Goal: Transaction & Acquisition: Book appointment/travel/reservation

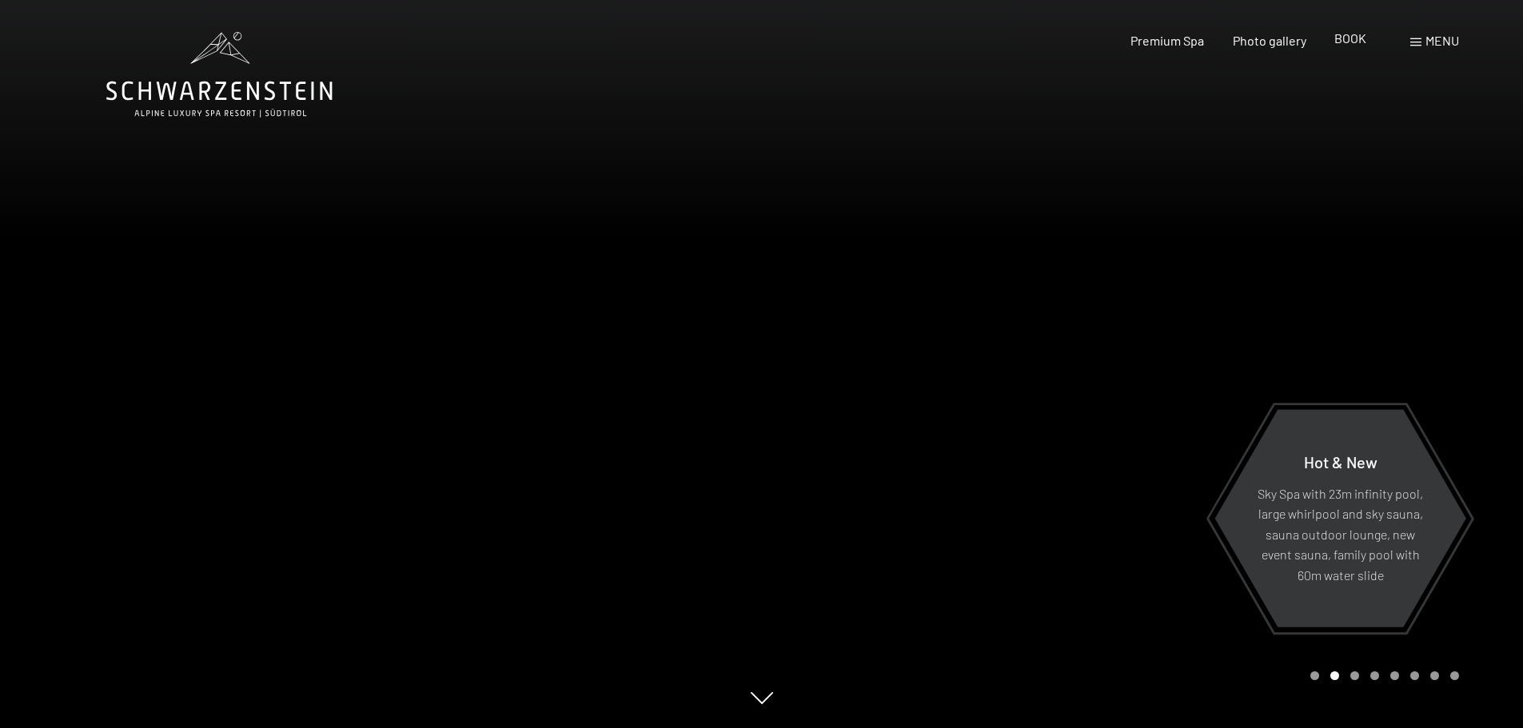
click at [1355, 38] on font "BOOK" at bounding box center [1351, 37] width 32 height 15
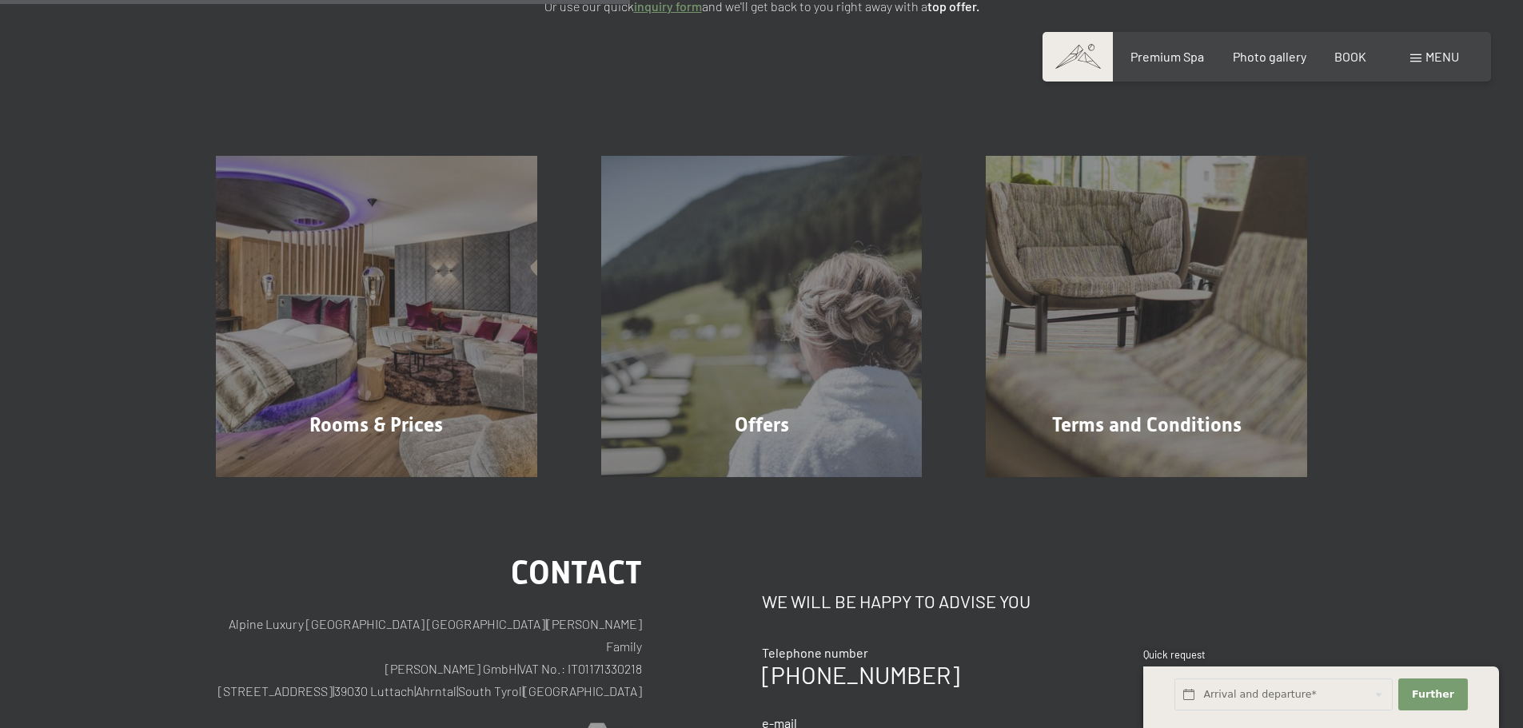
scroll to position [320, 0]
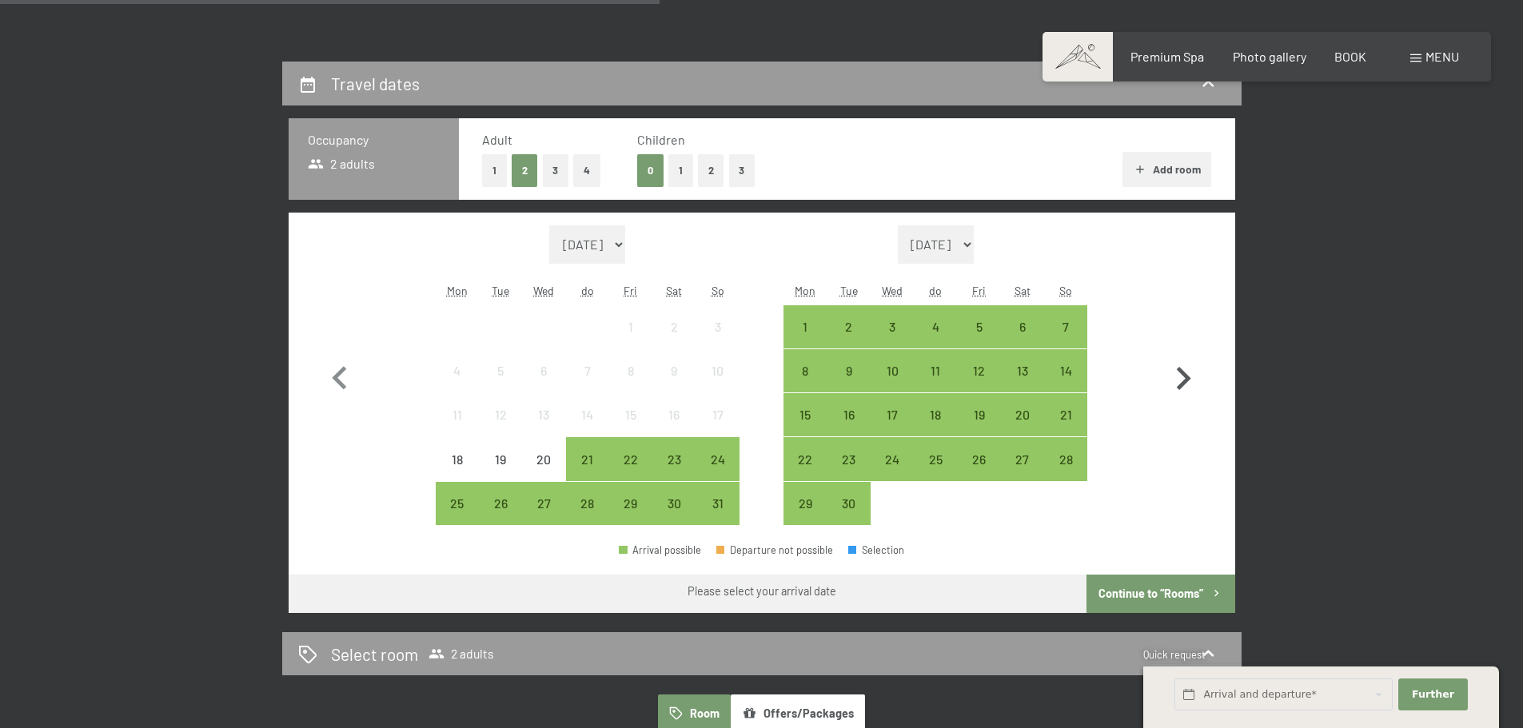
click at [1187, 375] on icon "button" at bounding box center [1184, 378] width 14 height 23
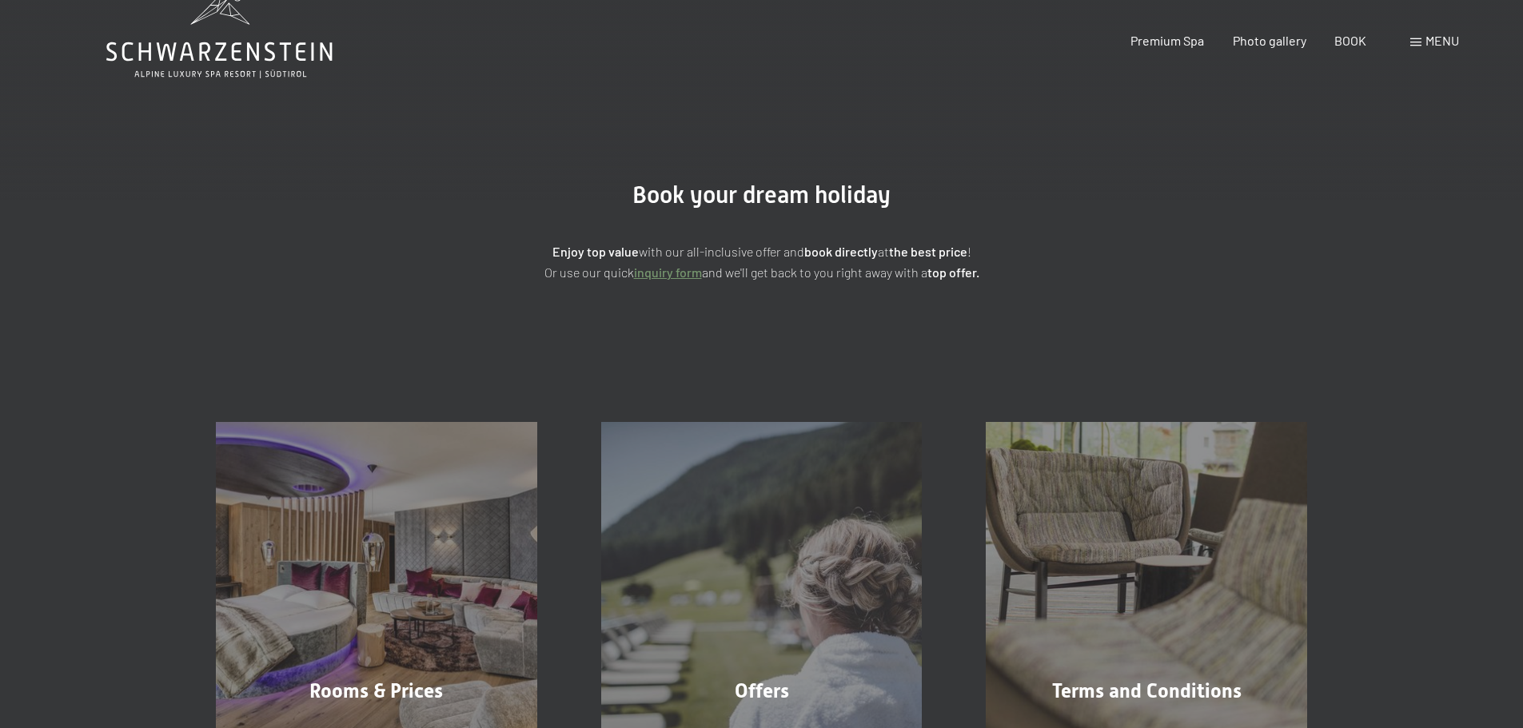
scroll to position [80, 0]
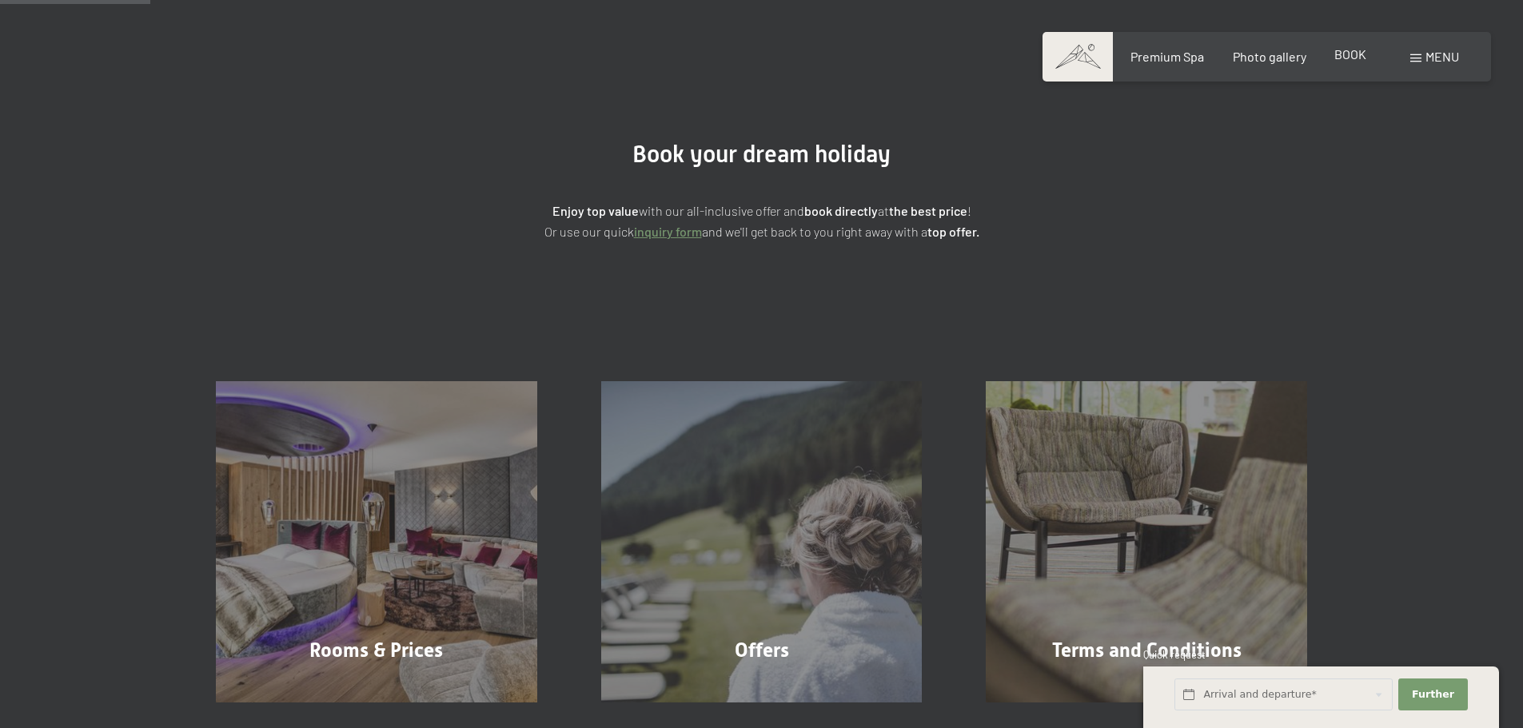
click at [1342, 54] on font "BOOK" at bounding box center [1351, 53] width 32 height 15
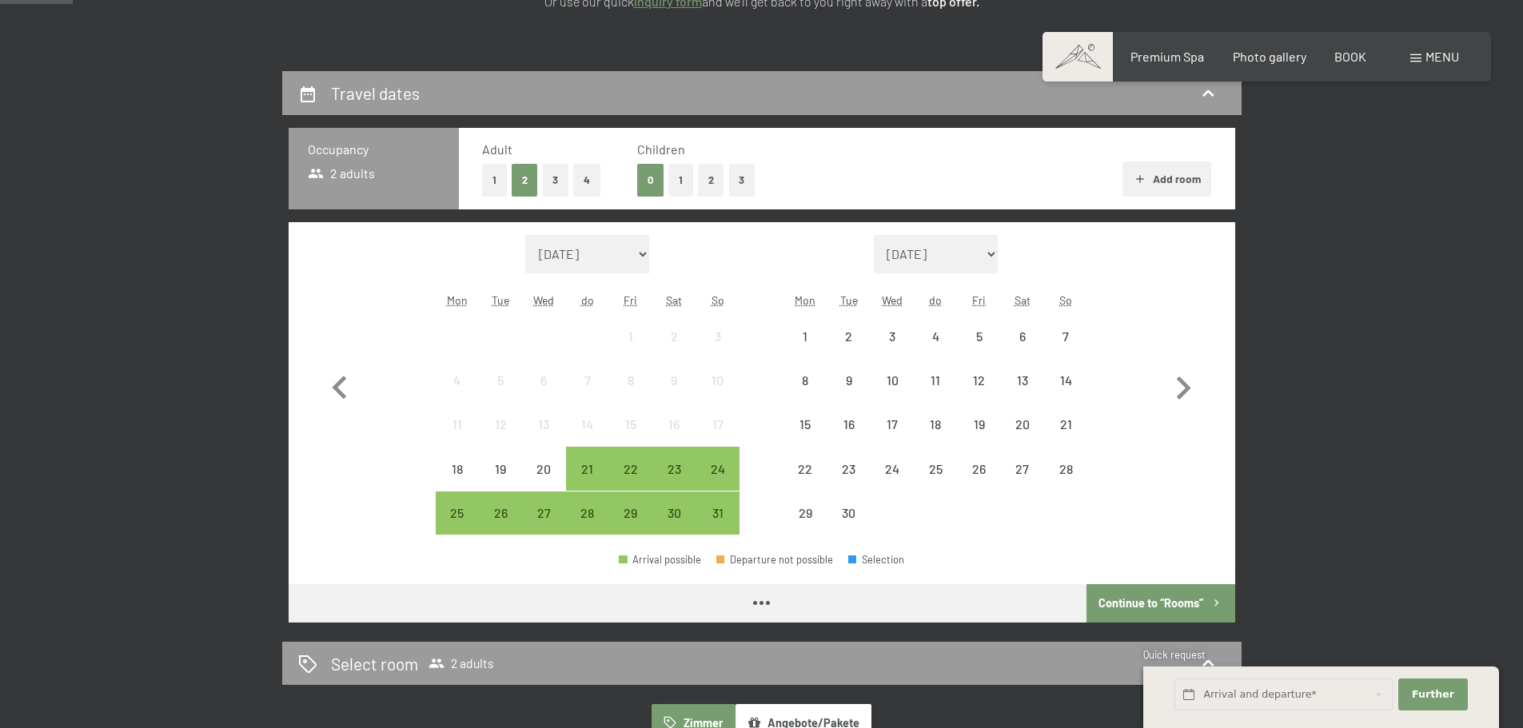
scroll to position [320, 0]
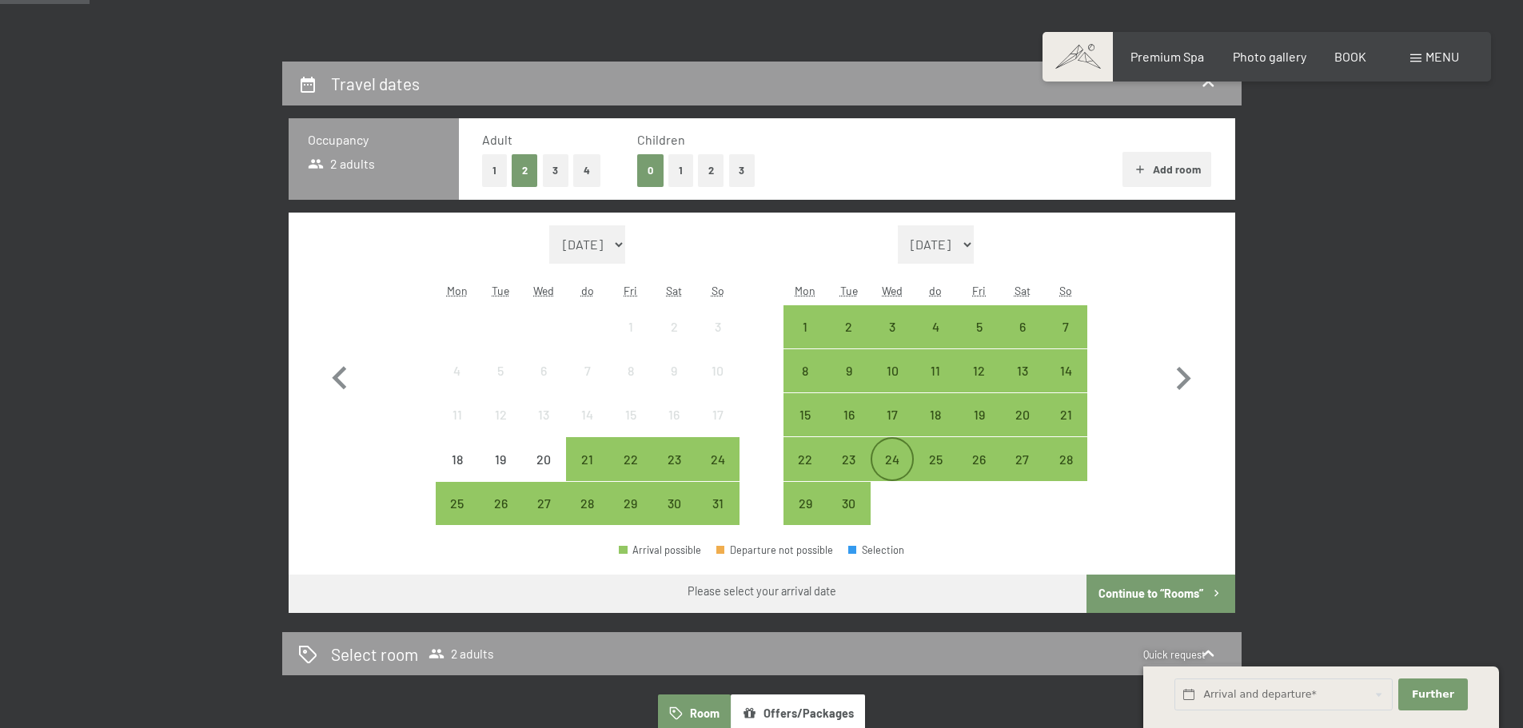
click at [893, 459] on font "24" at bounding box center [892, 459] width 14 height 15
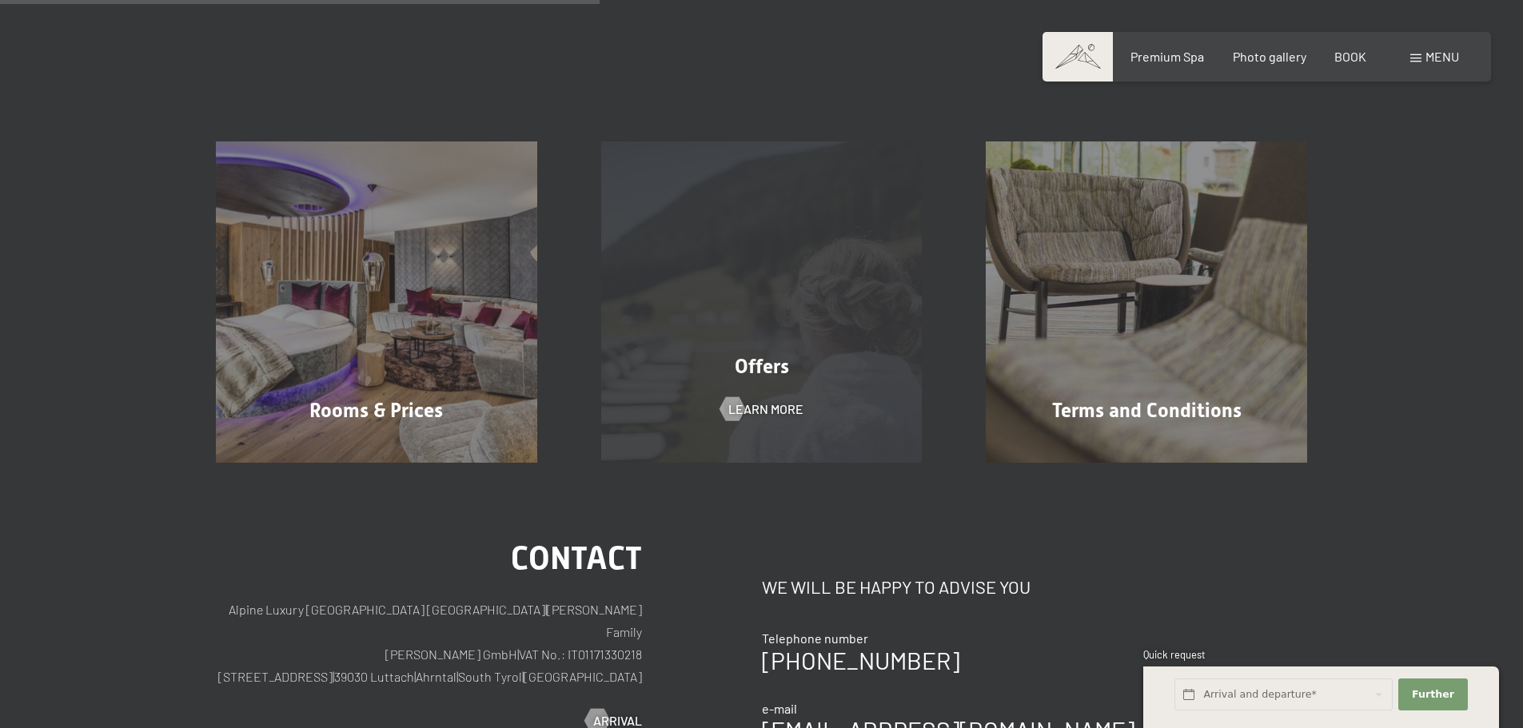
scroll to position [0, 0]
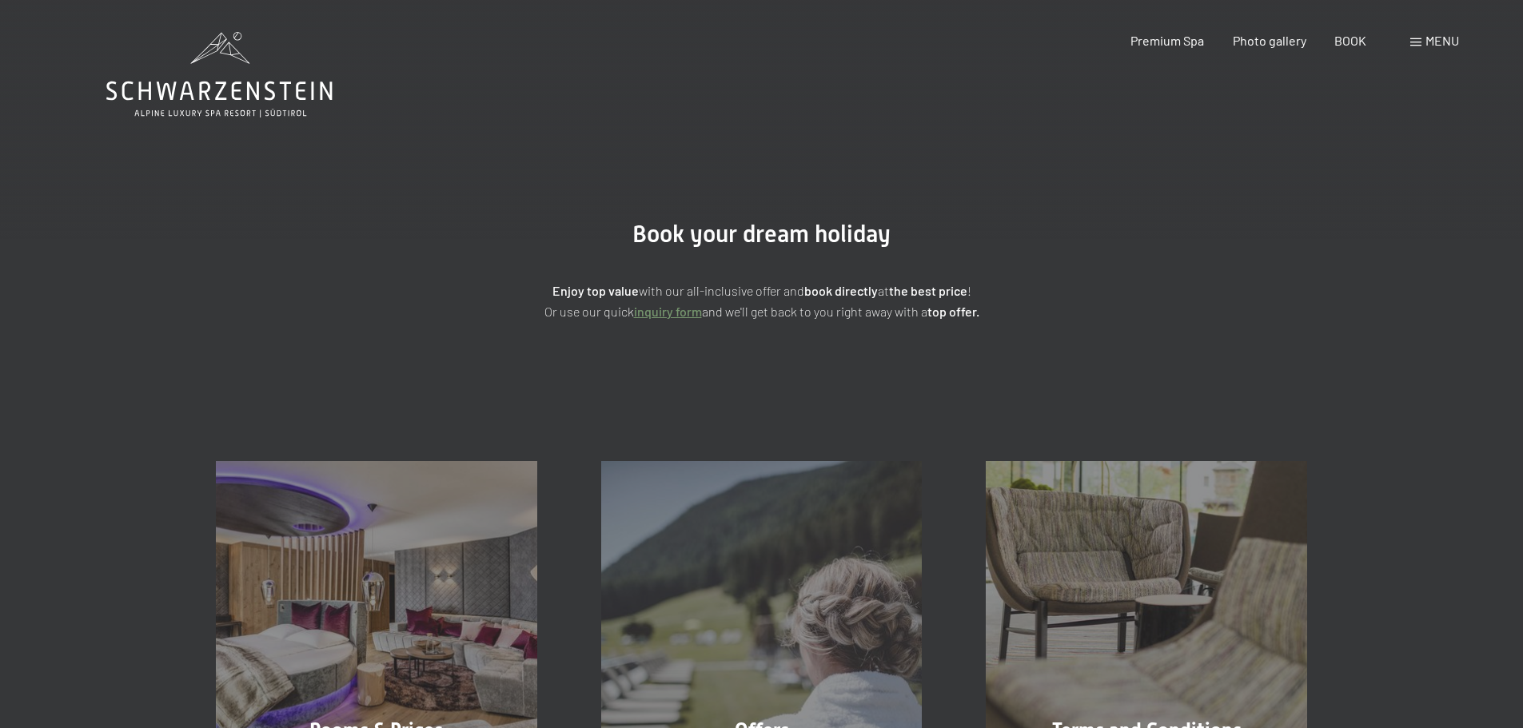
click at [248, 86] on icon at bounding box center [219, 91] width 226 height 19
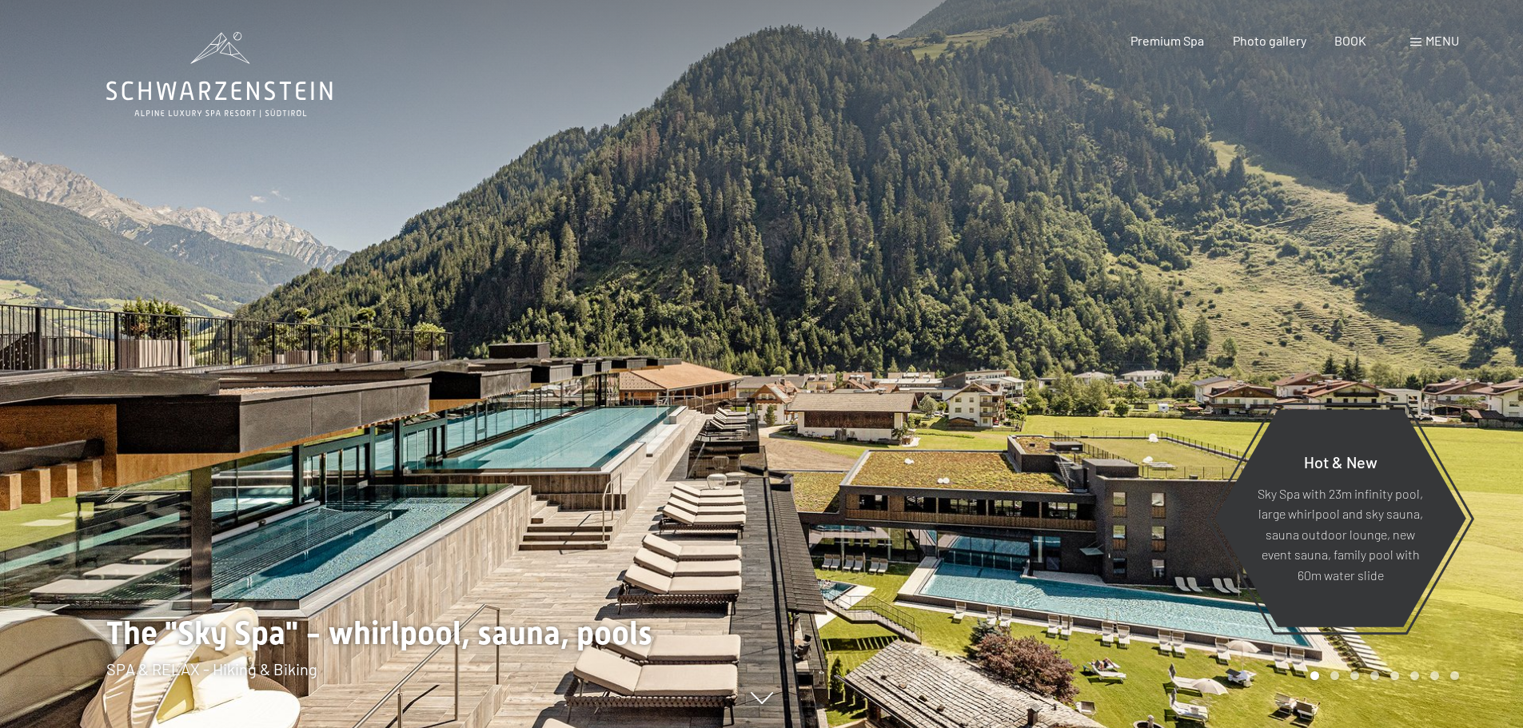
click at [1444, 41] on font "menu" at bounding box center [1443, 40] width 34 height 15
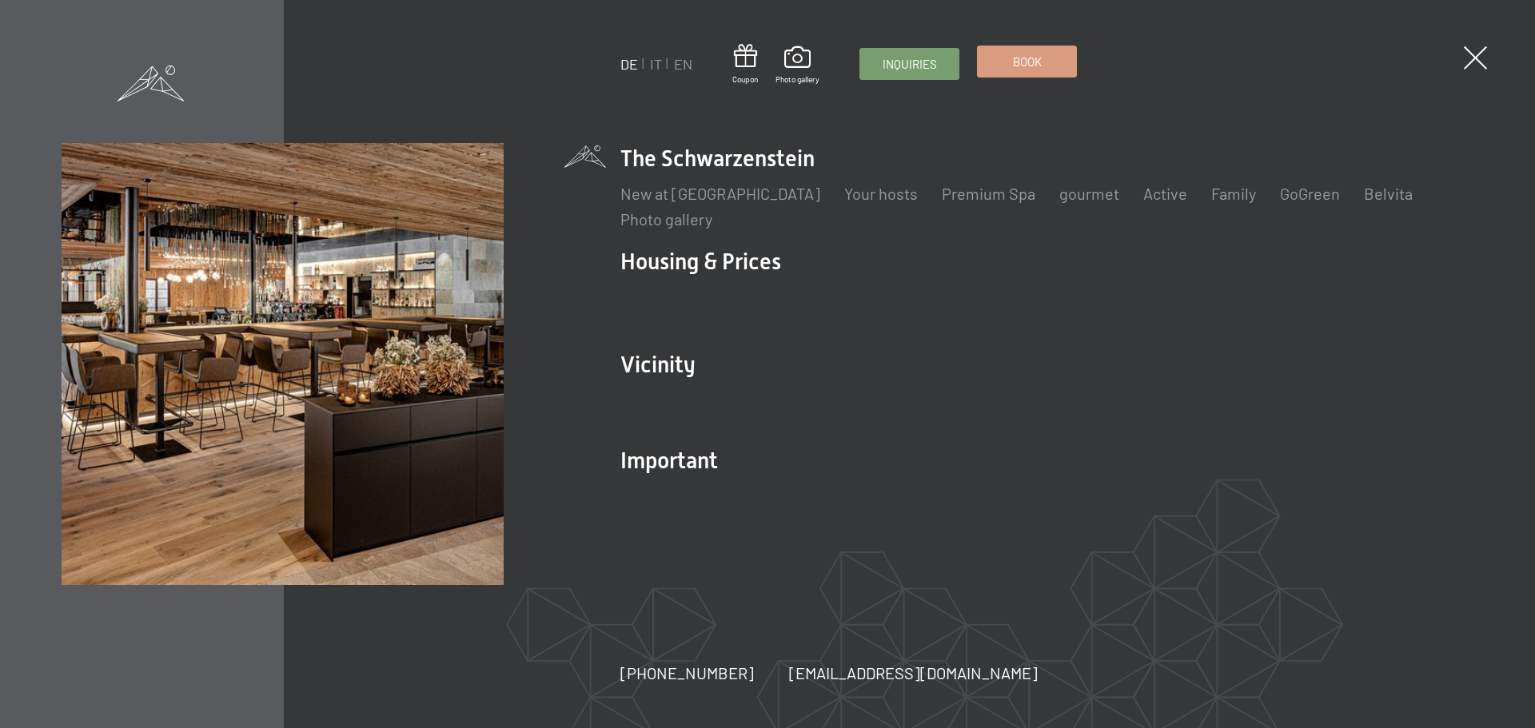
click at [1036, 65] on font "Book" at bounding box center [1027, 61] width 29 height 14
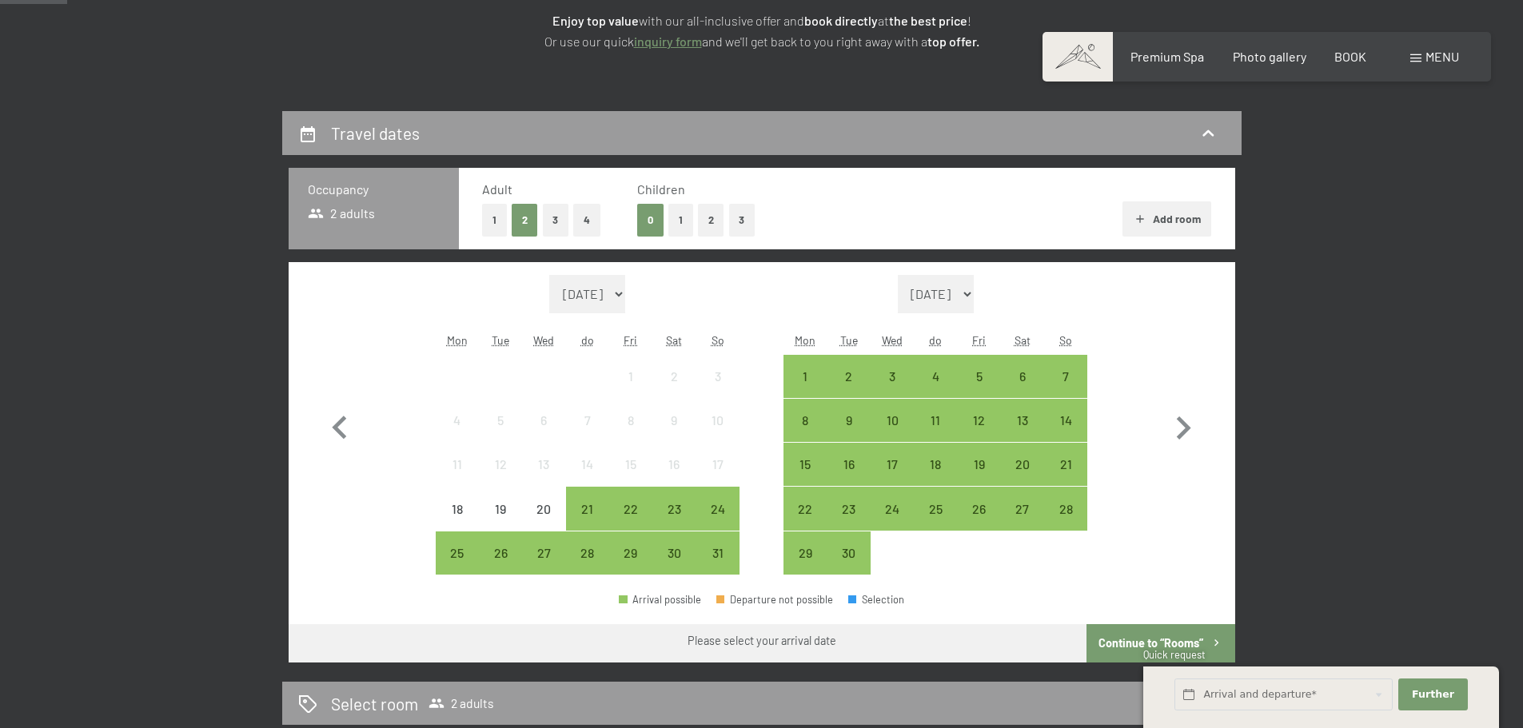
scroll to position [240, 0]
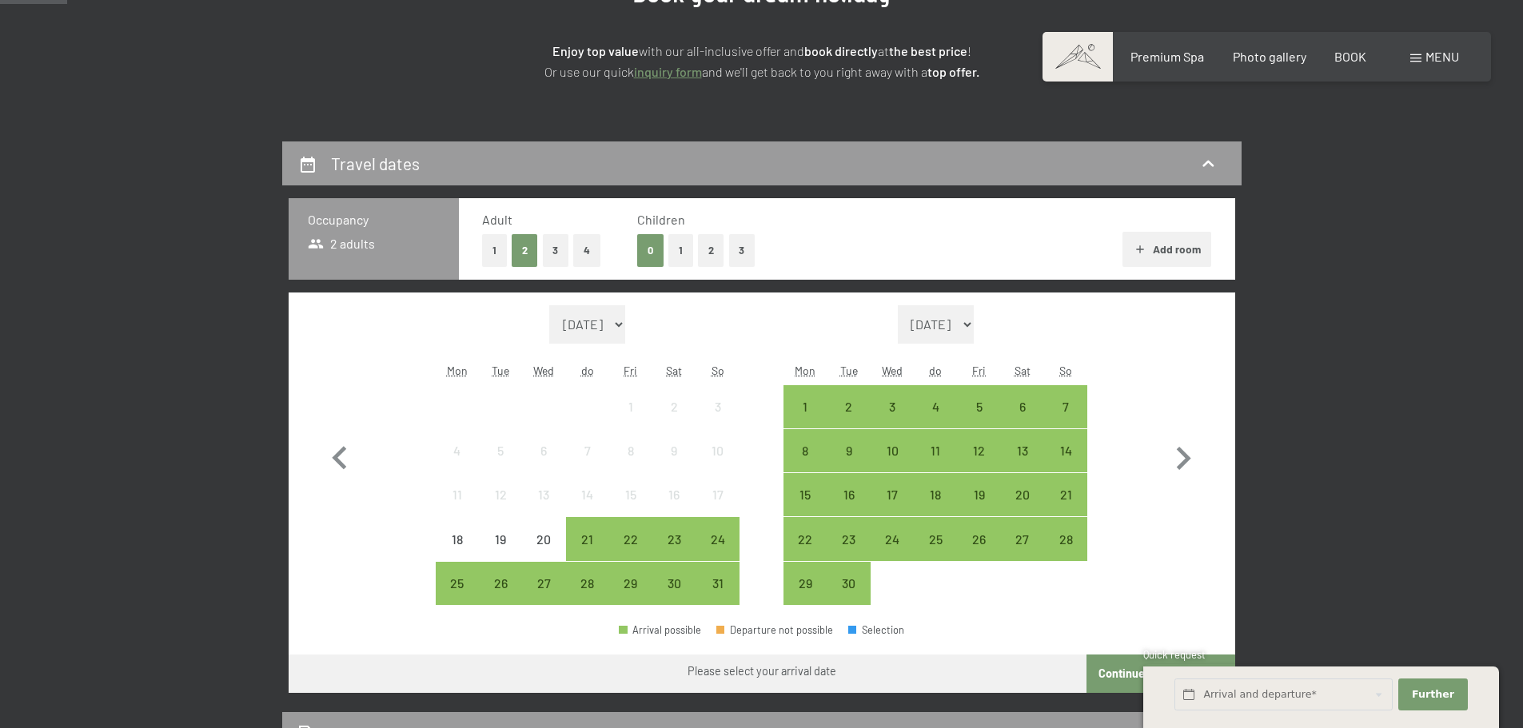
click at [654, 326] on form "Month/Year August 2025 September 2025 October 2025 November 2025 December 2025 …" at bounding box center [588, 324] width 304 height 38
click at [622, 327] on select "August 2025 September 2025 October 2025 November 2025 December 2025 January 202…" at bounding box center [587, 324] width 77 height 38
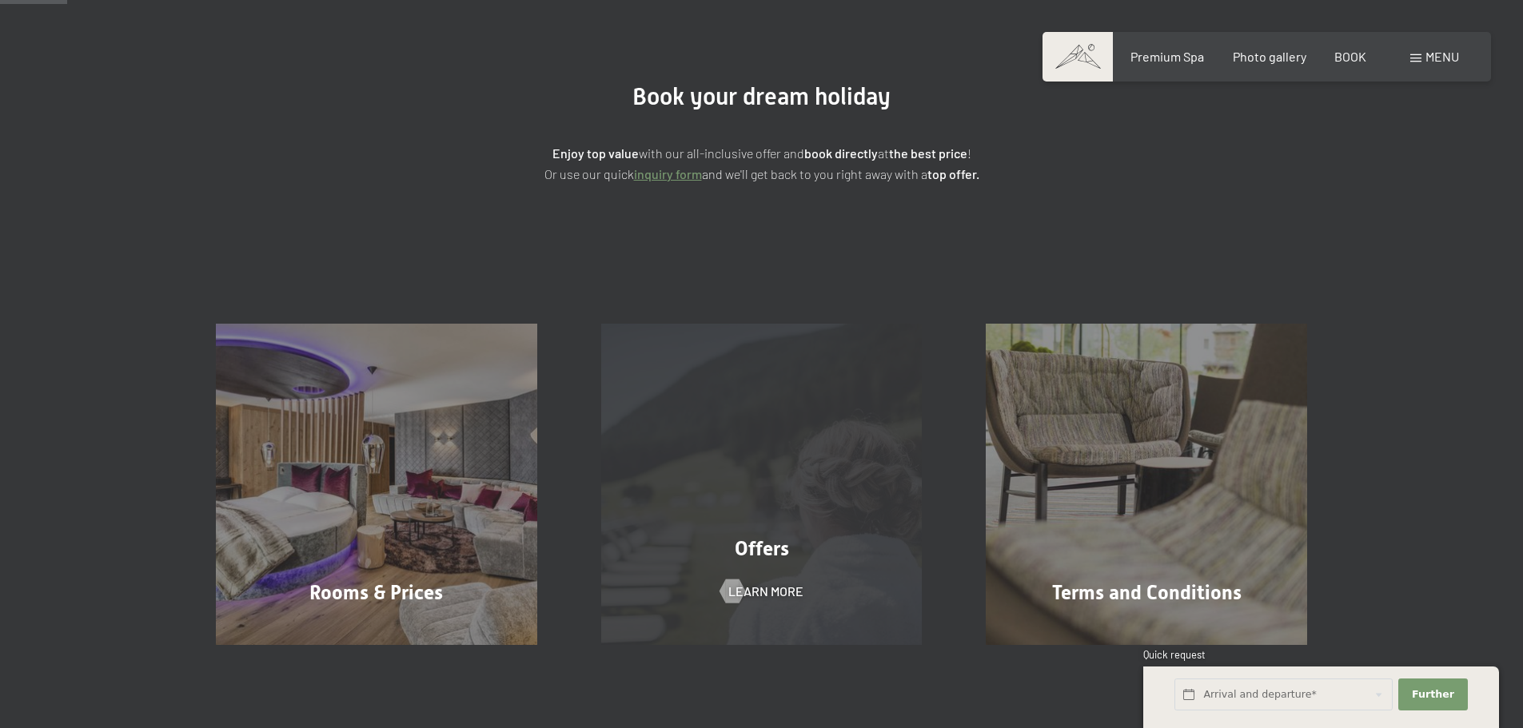
scroll to position [0, 0]
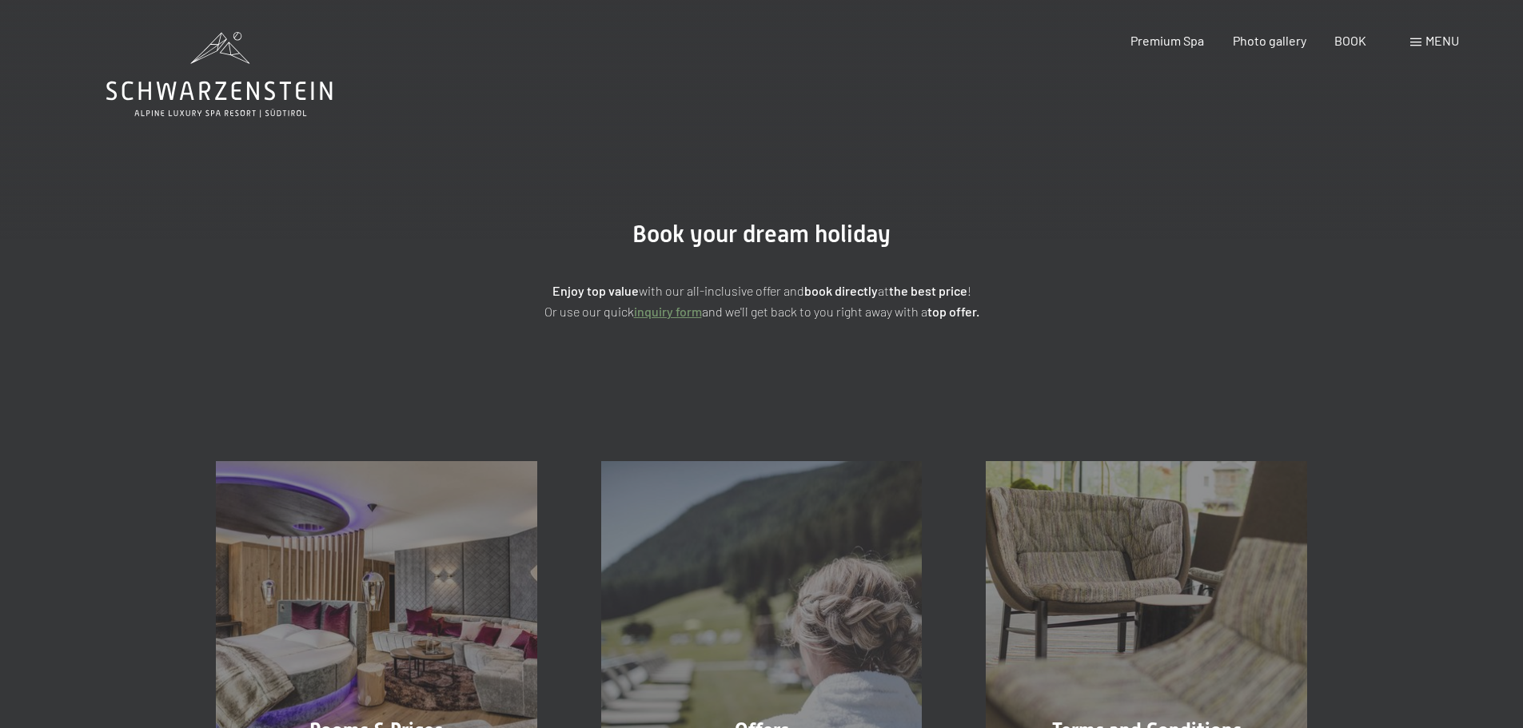
click at [664, 317] on font "inquiry form" at bounding box center [668, 311] width 68 height 15
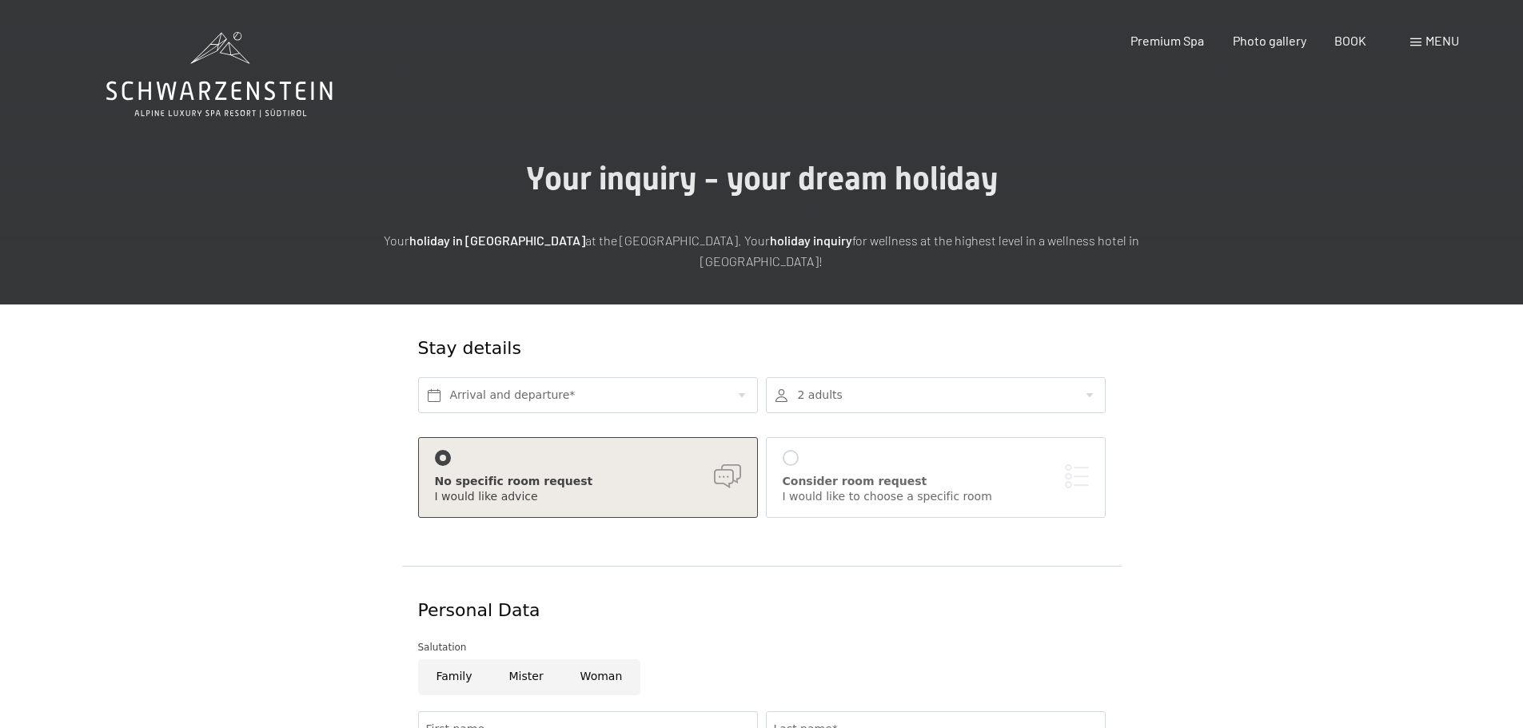
click at [1418, 40] on span at bounding box center [1416, 42] width 11 height 8
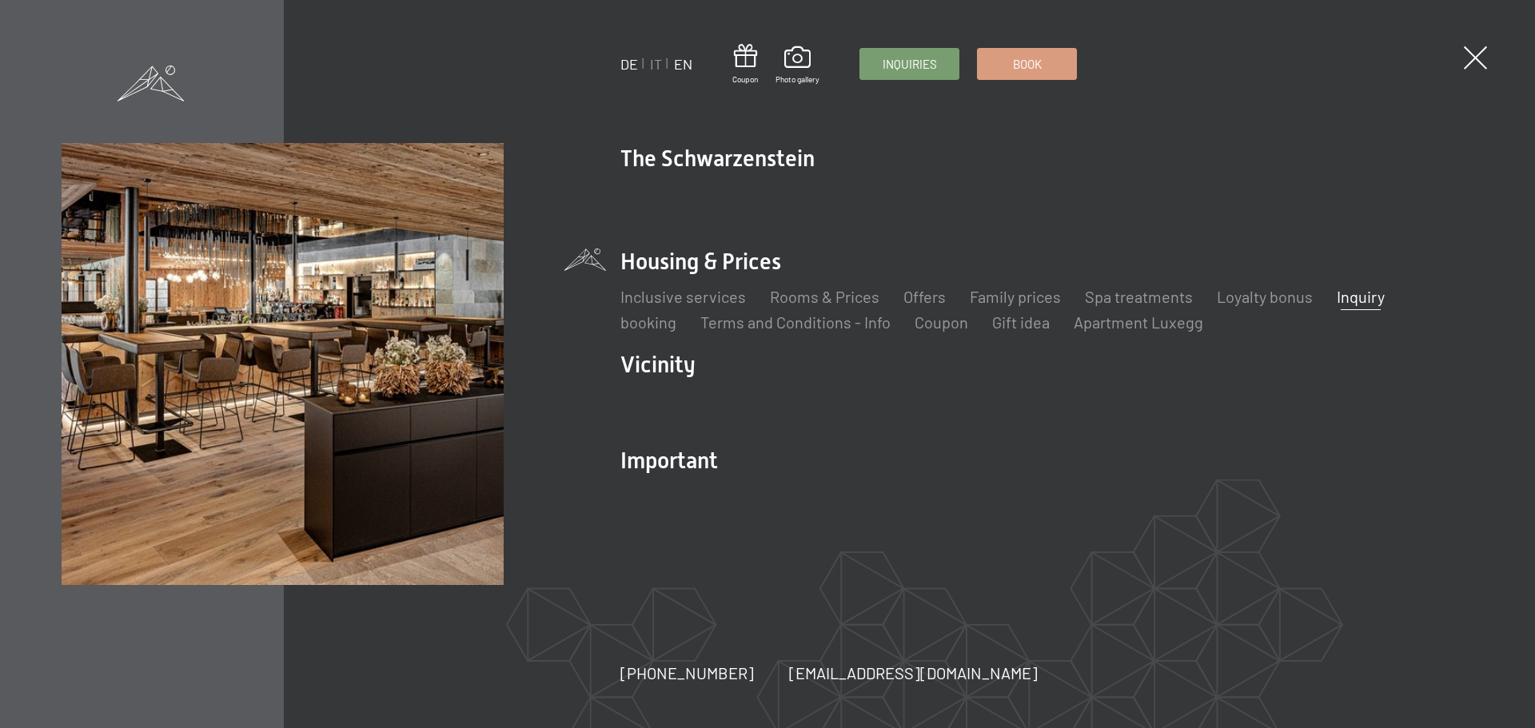
click at [681, 66] on font "EN" at bounding box center [683, 64] width 18 height 18
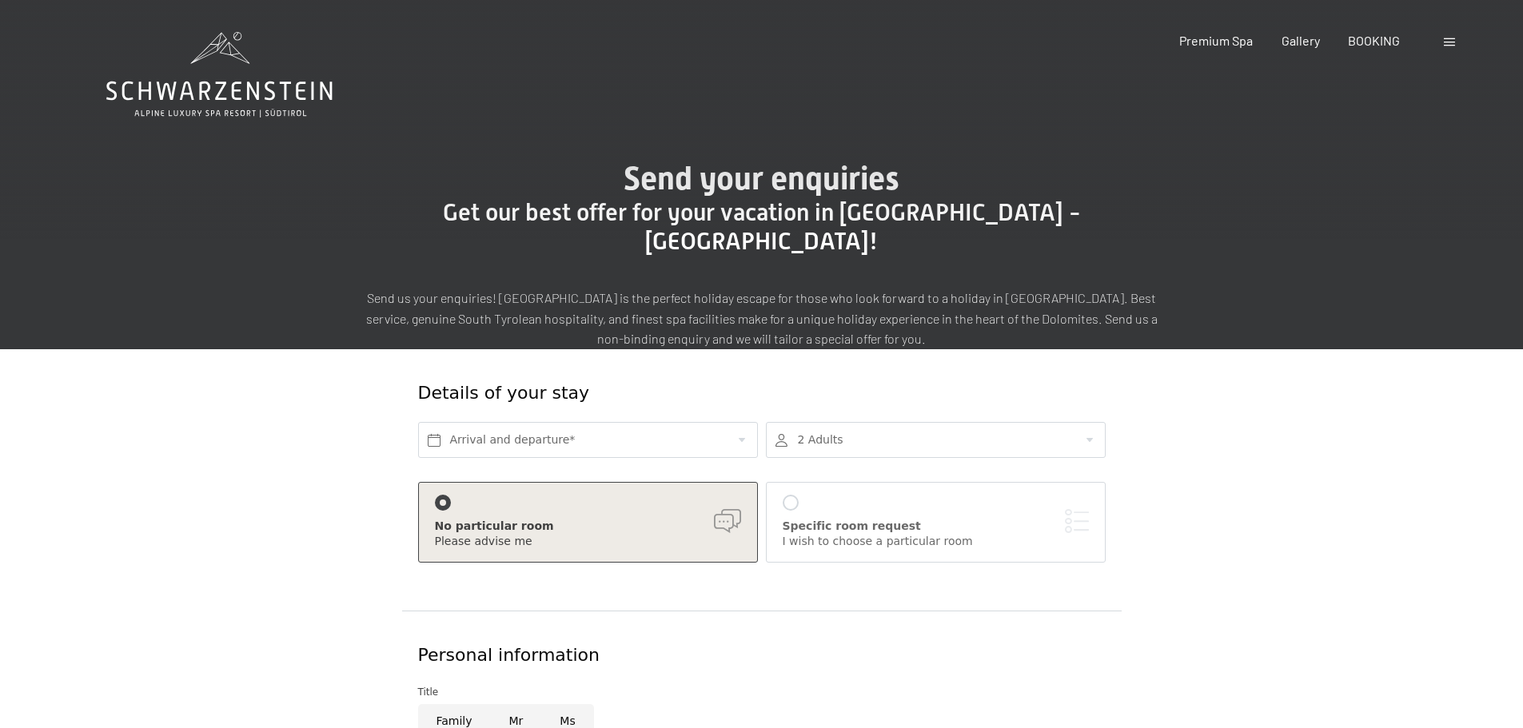
click at [229, 93] on icon at bounding box center [219, 75] width 226 height 86
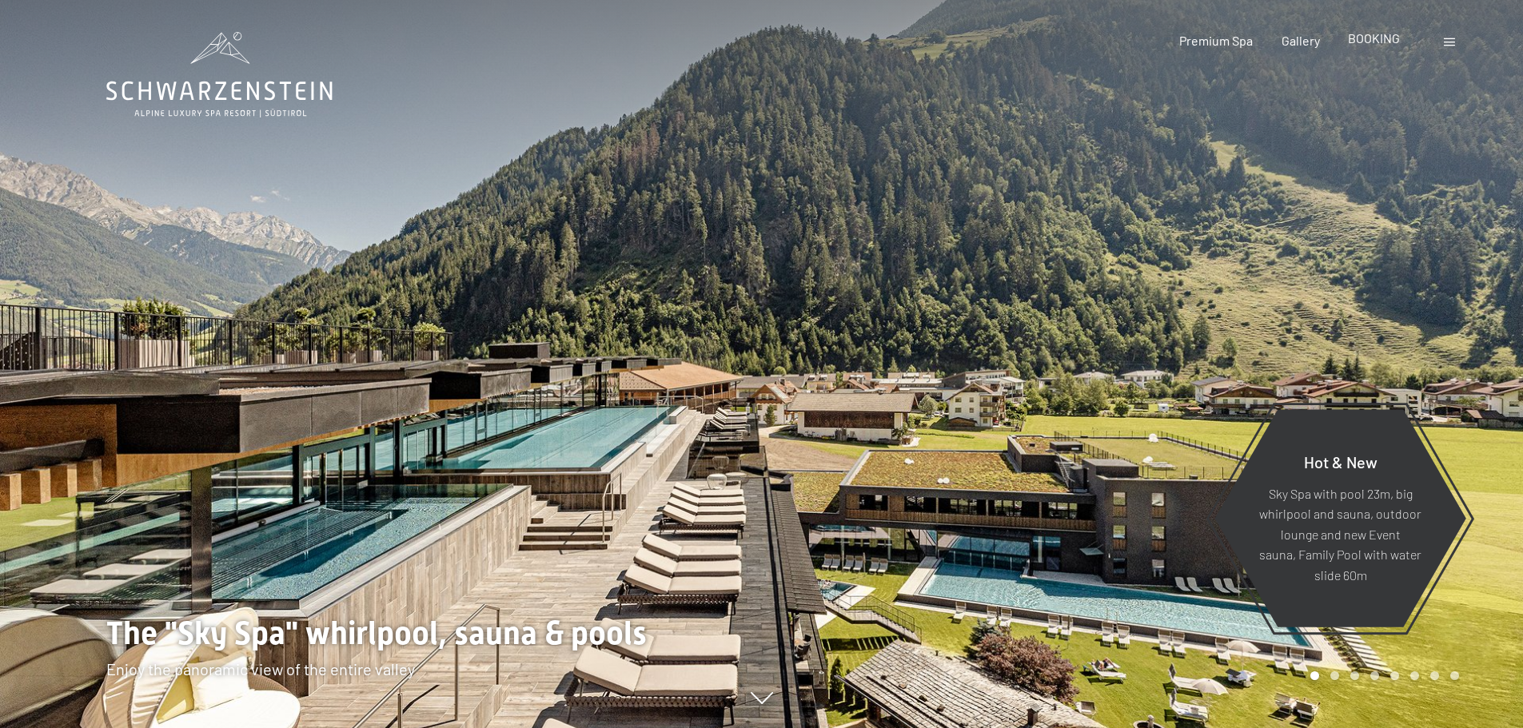
click at [1366, 43] on span "BOOKING" at bounding box center [1374, 37] width 52 height 15
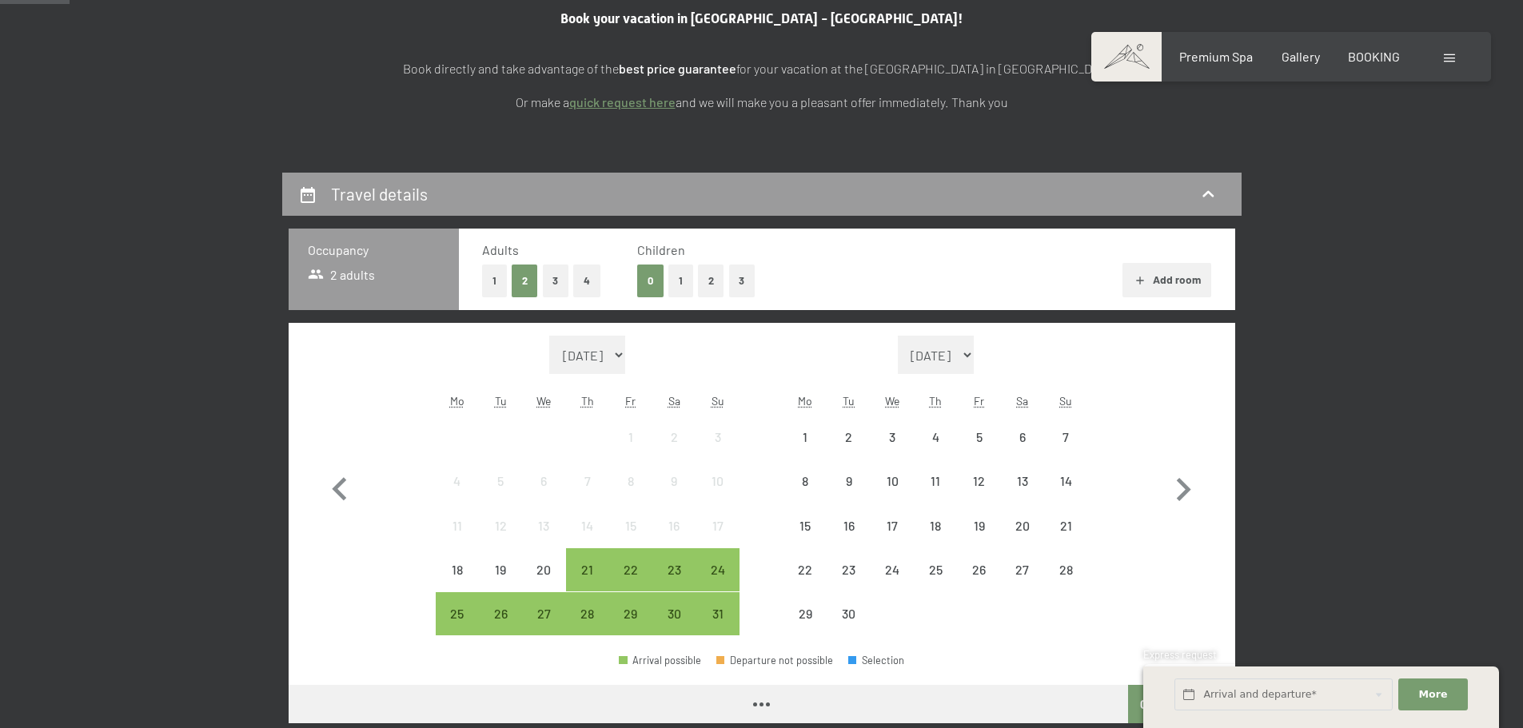
scroll to position [320, 0]
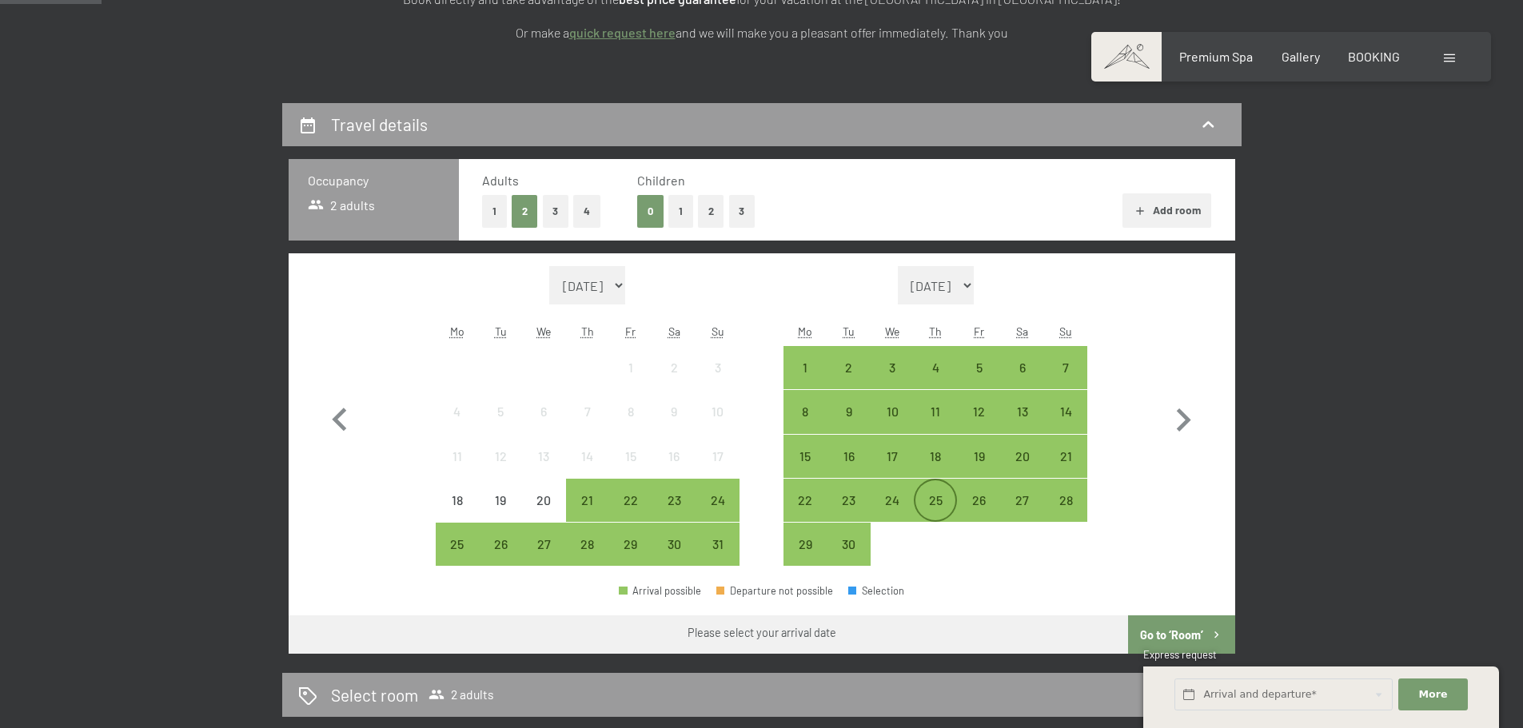
click at [936, 503] on div "25" at bounding box center [936, 514] width 40 height 40
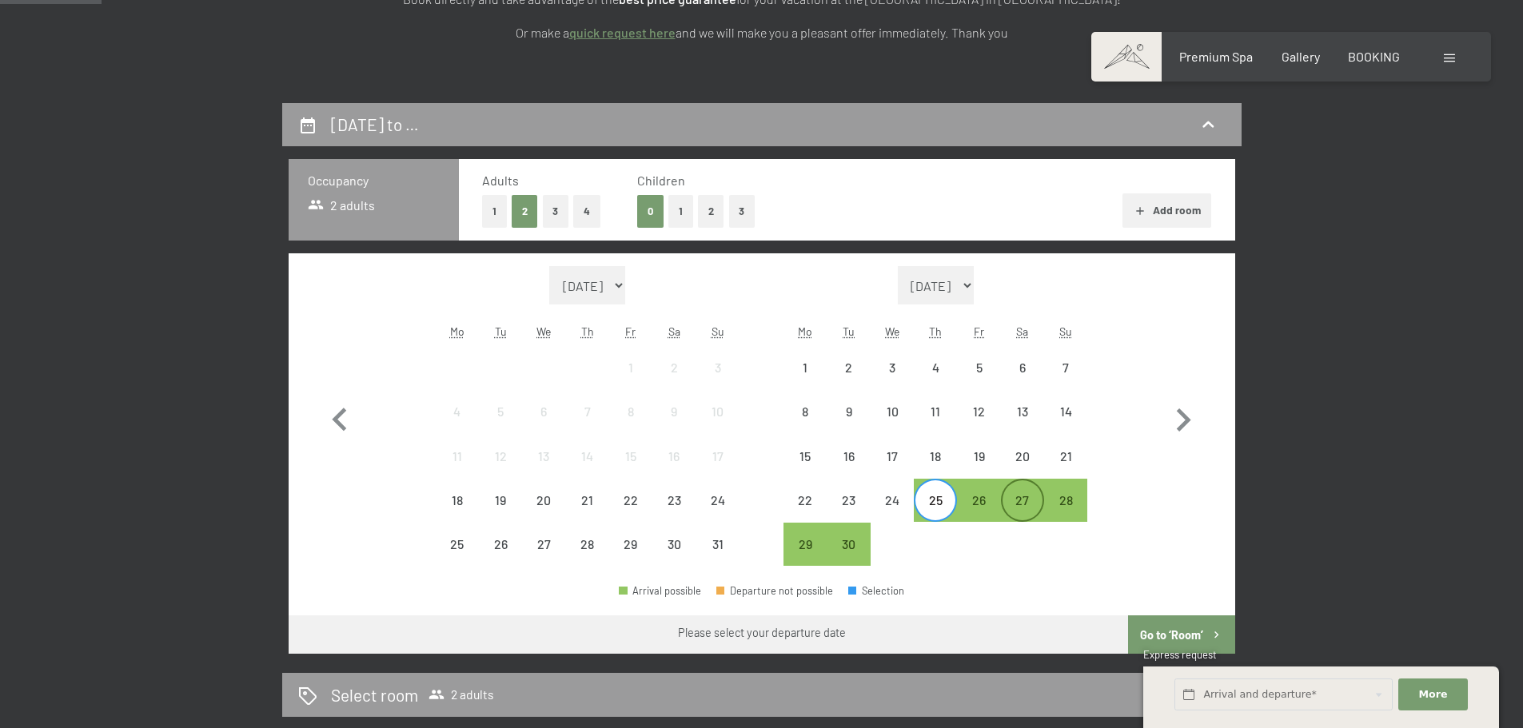
click at [1025, 503] on div "27" at bounding box center [1023, 514] width 40 height 40
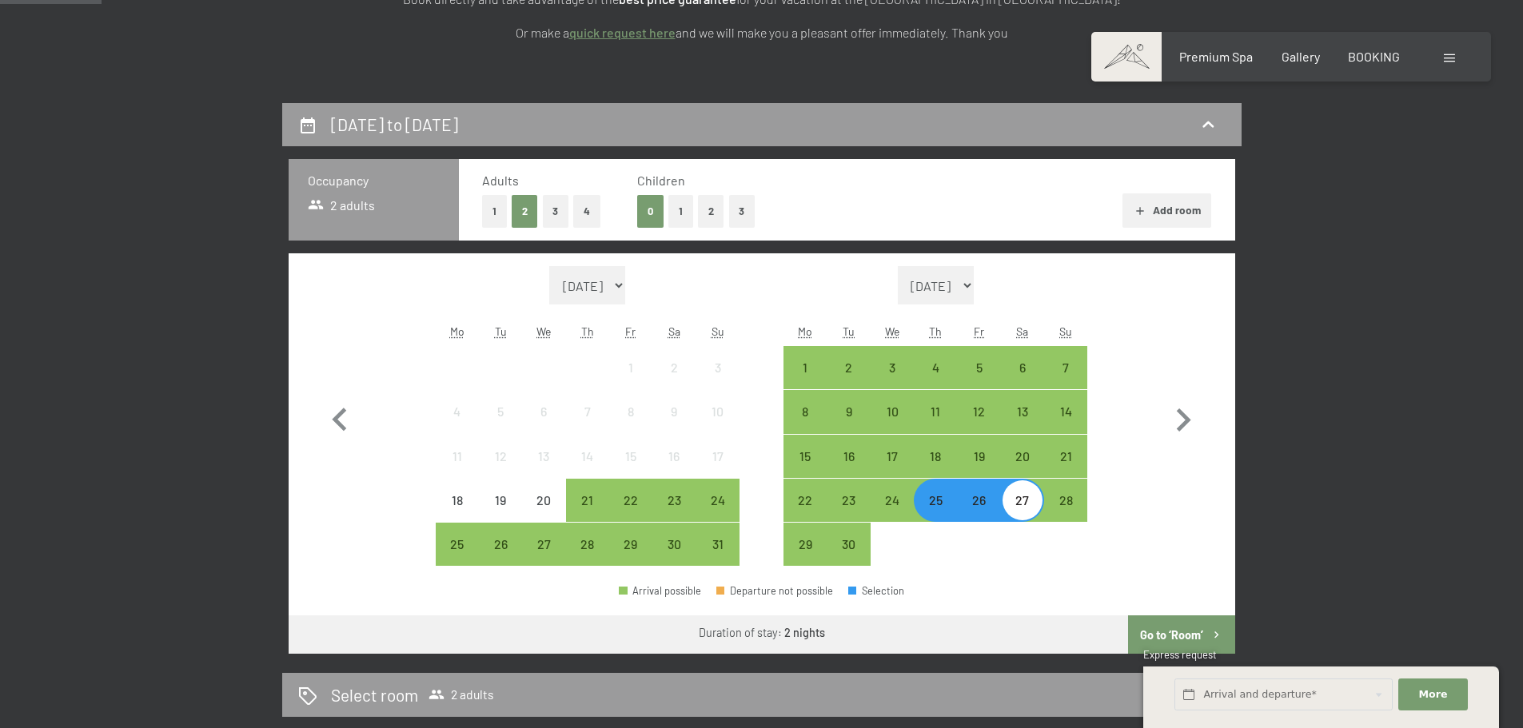
click at [1181, 628] on button "Go to ‘Room’" at bounding box center [1181, 635] width 106 height 38
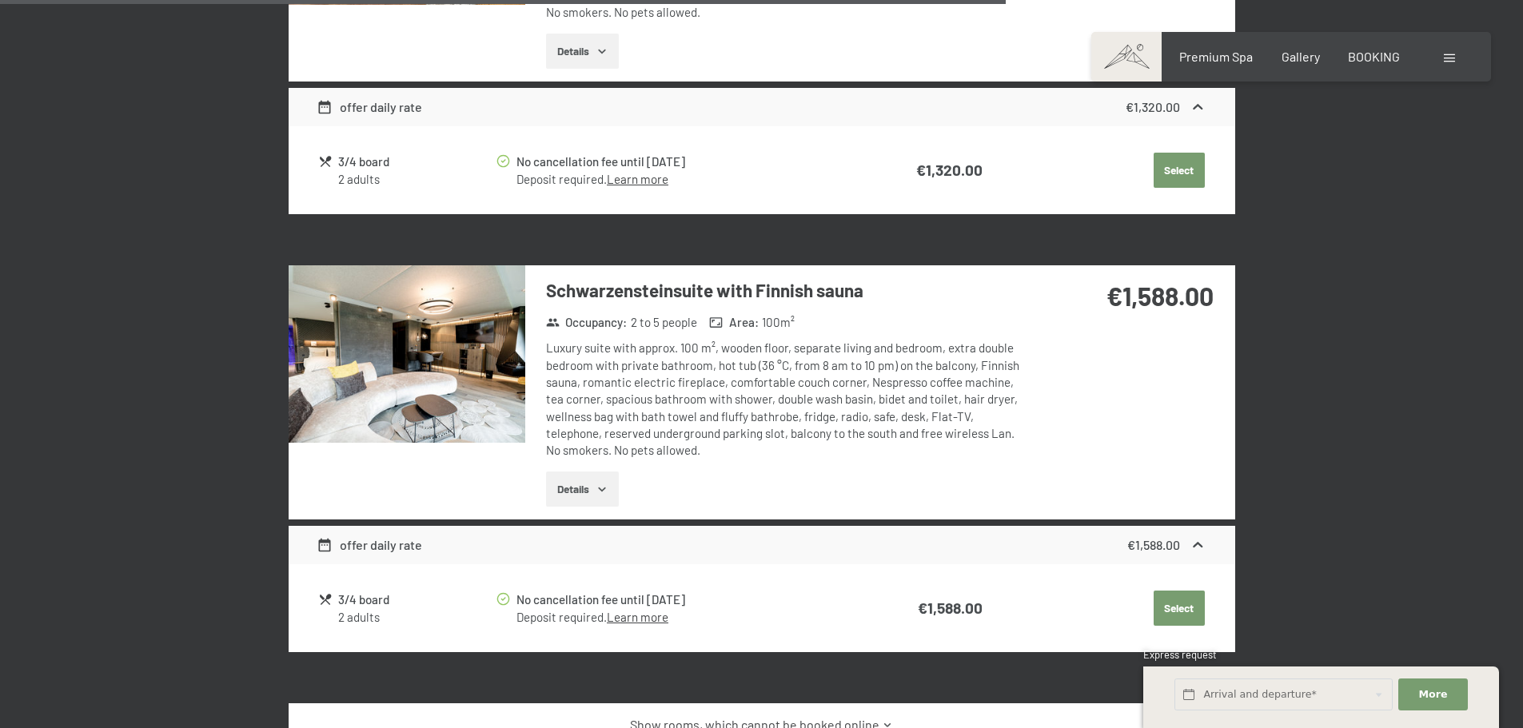
scroll to position [2982, 0]
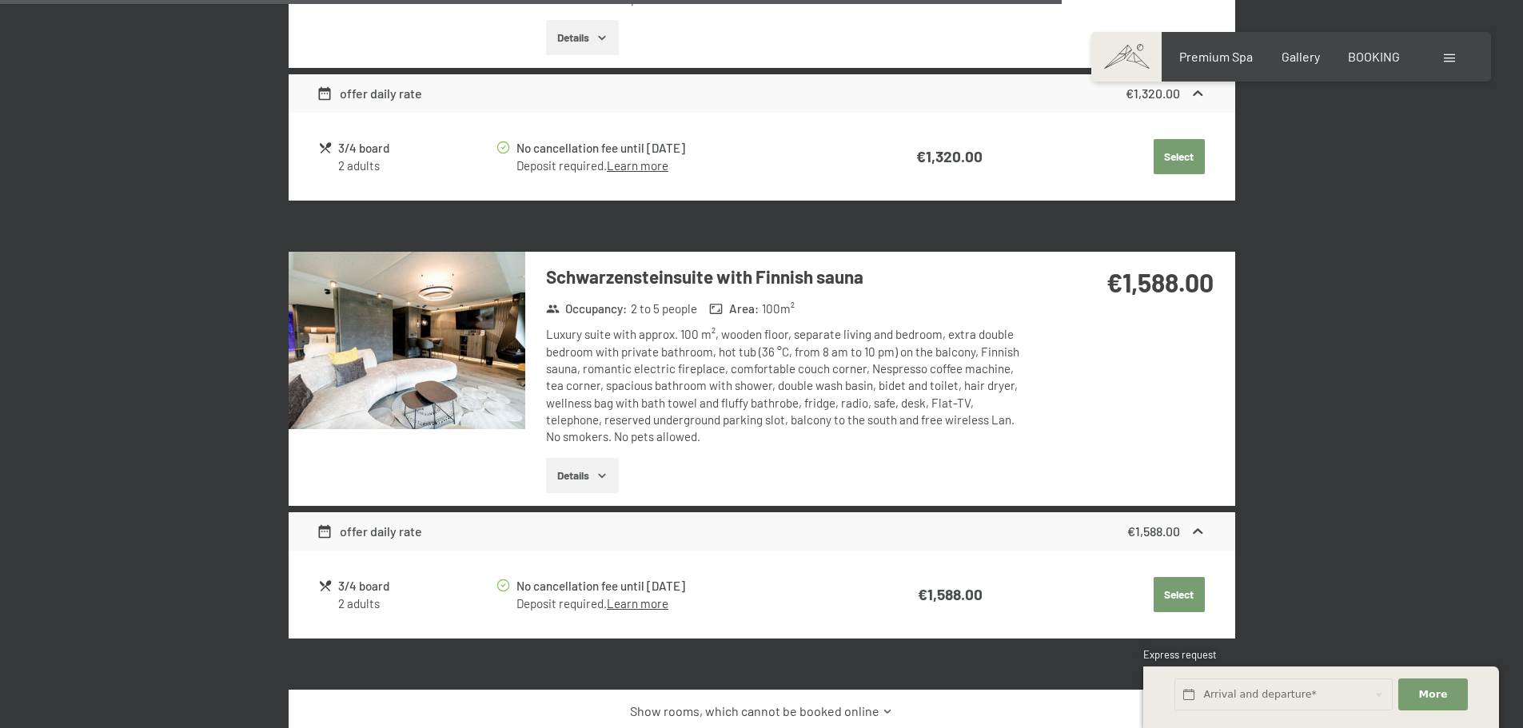
click at [422, 304] on img at bounding box center [407, 341] width 237 height 178
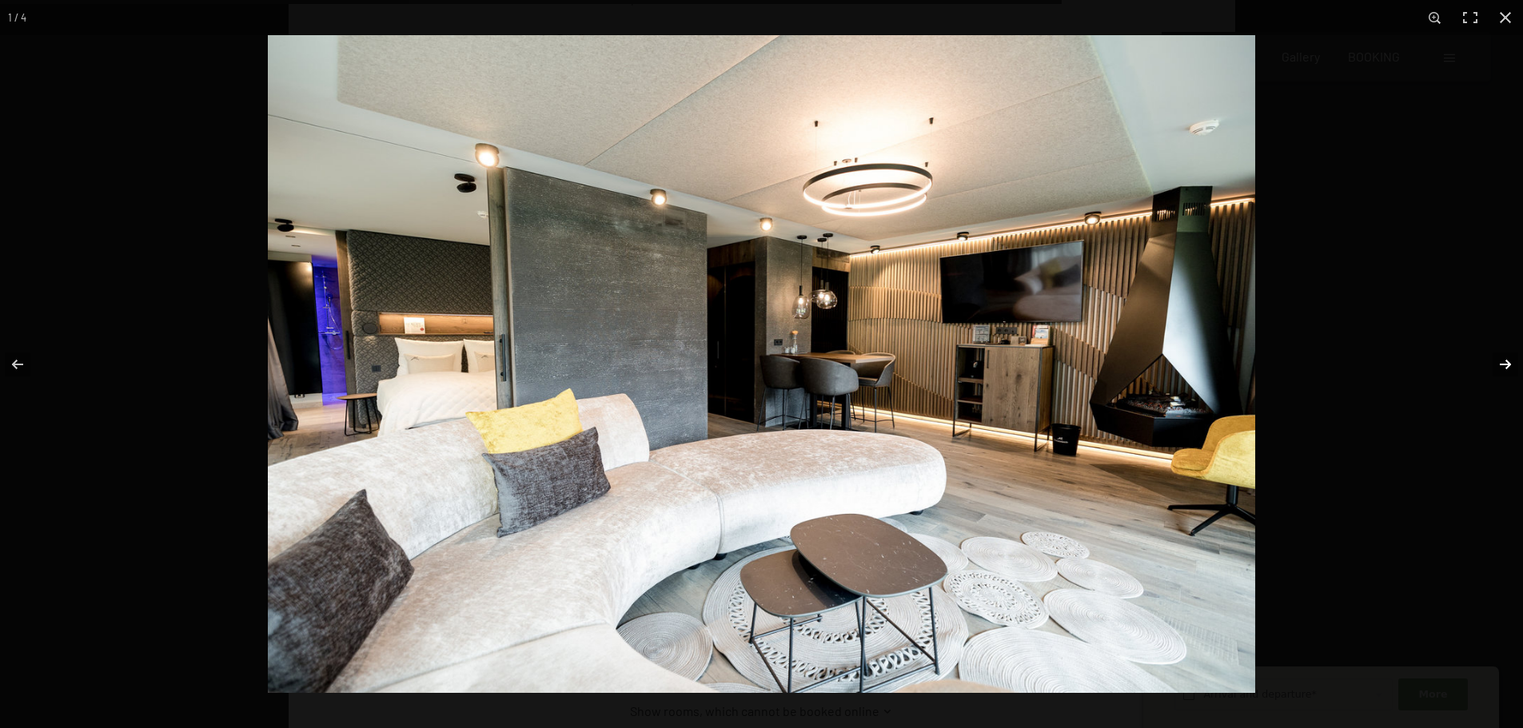
click at [1505, 359] on button "button" at bounding box center [1495, 365] width 56 height 80
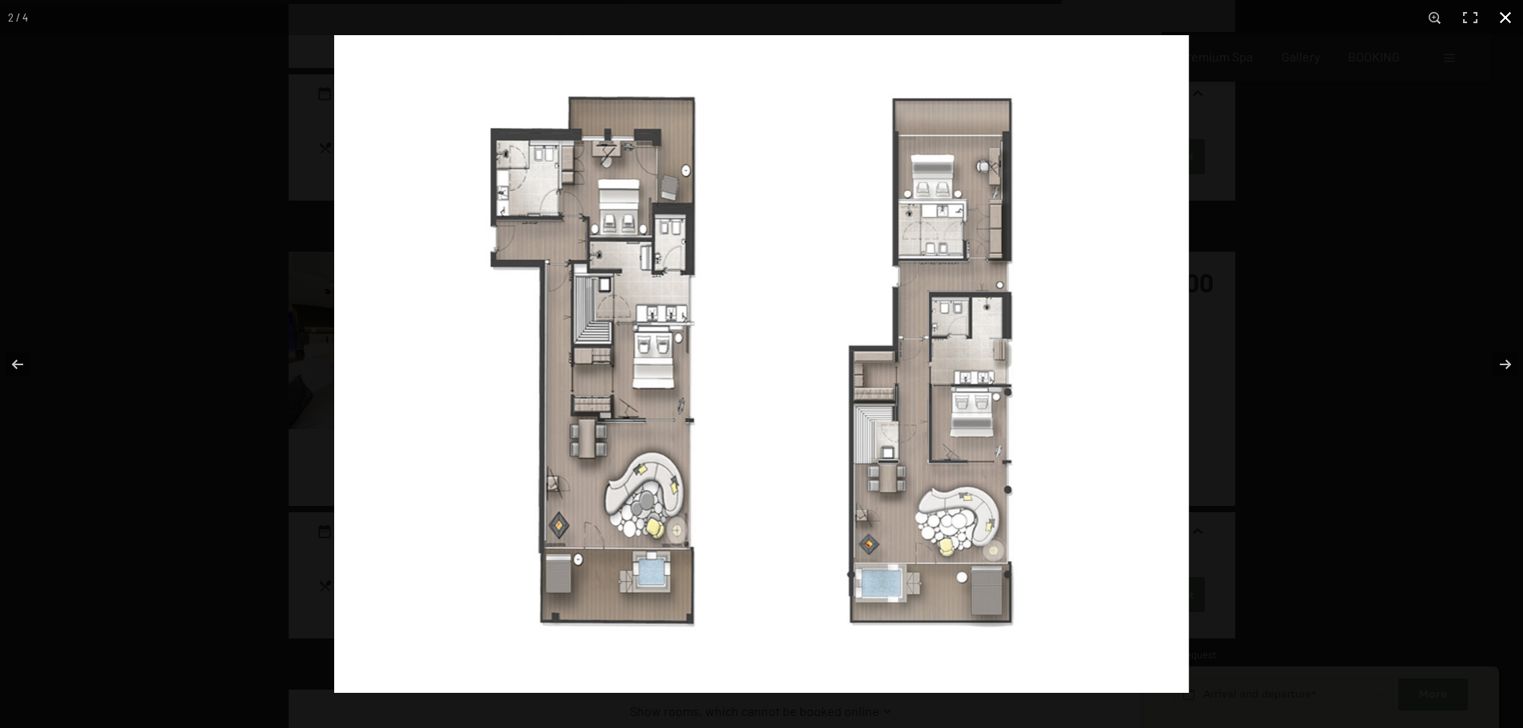
click at [1507, 14] on button "button" at bounding box center [1505, 17] width 35 height 35
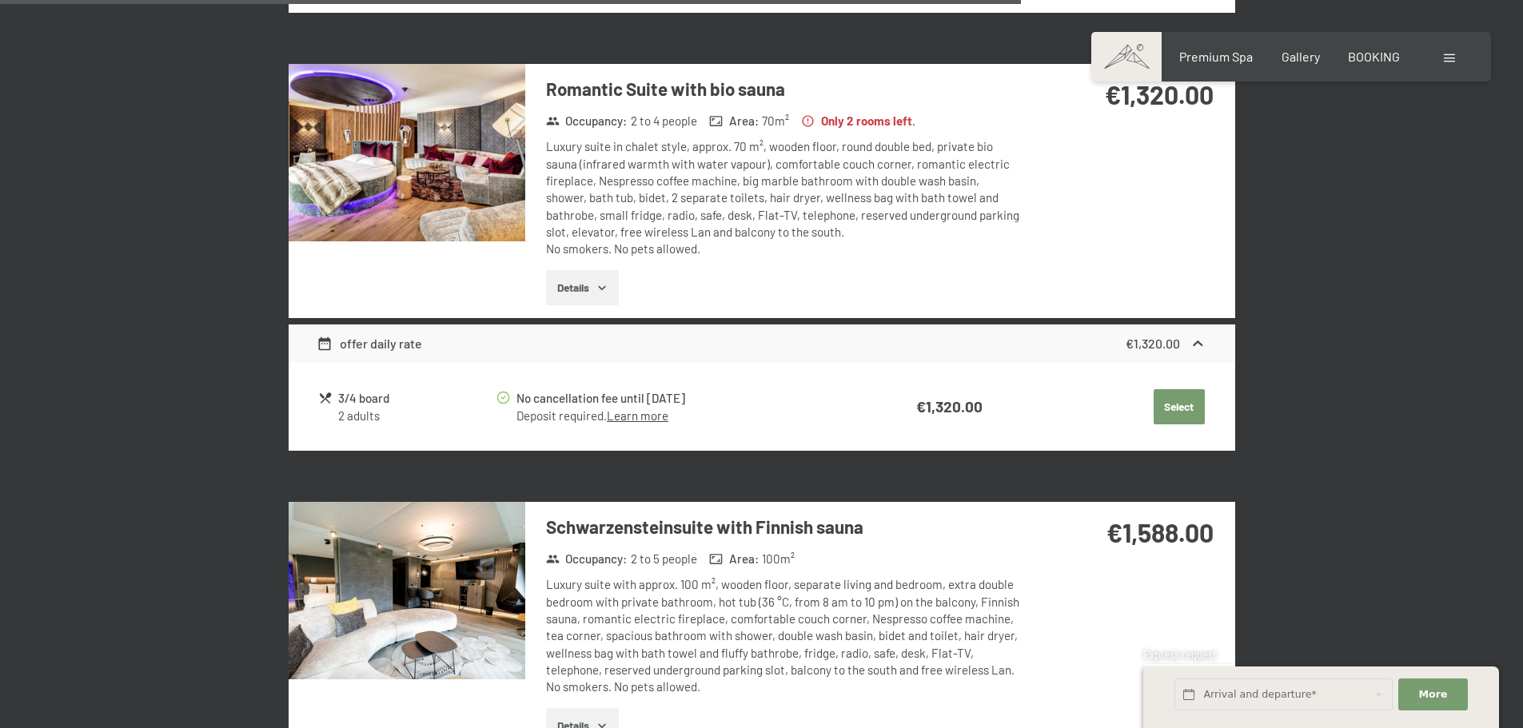
scroll to position [2582, 0]
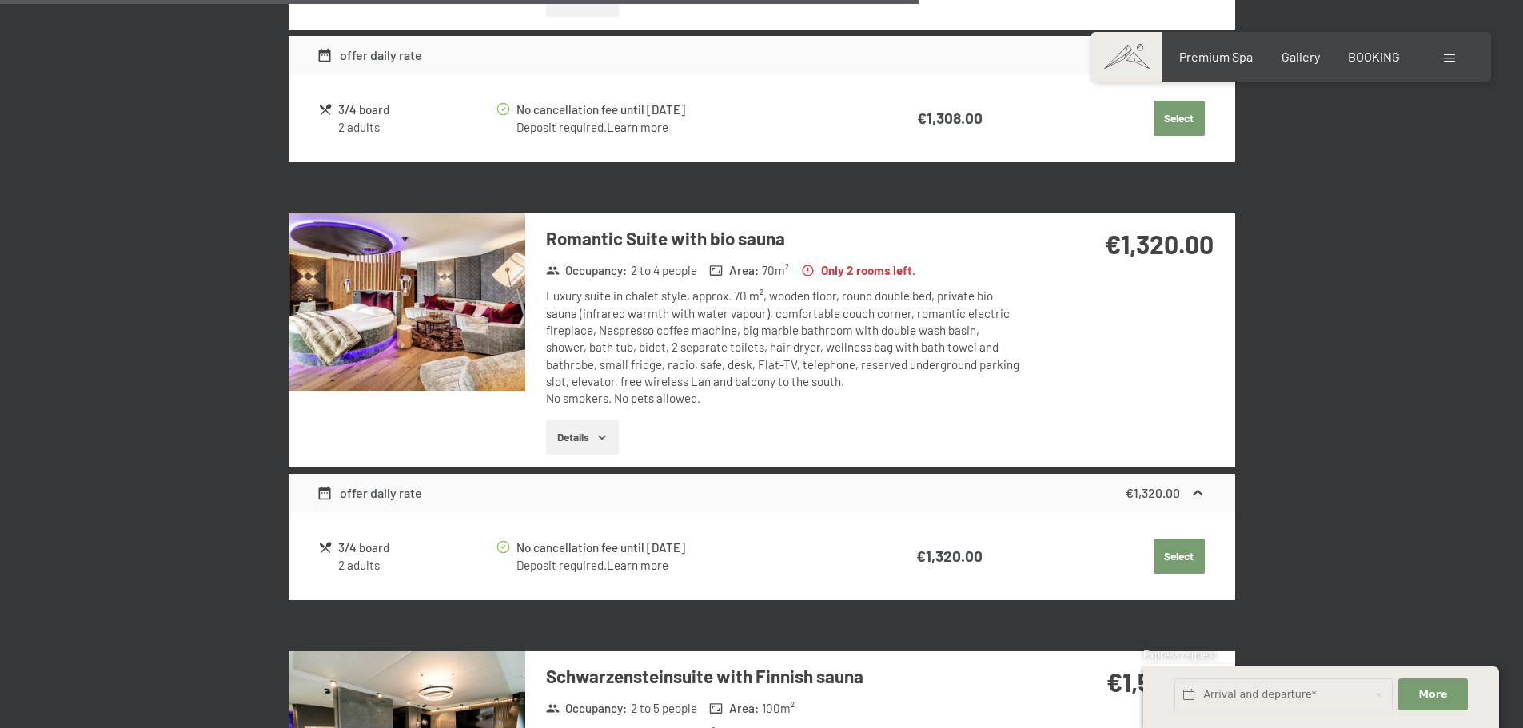
click at [453, 287] on img at bounding box center [407, 303] width 237 height 178
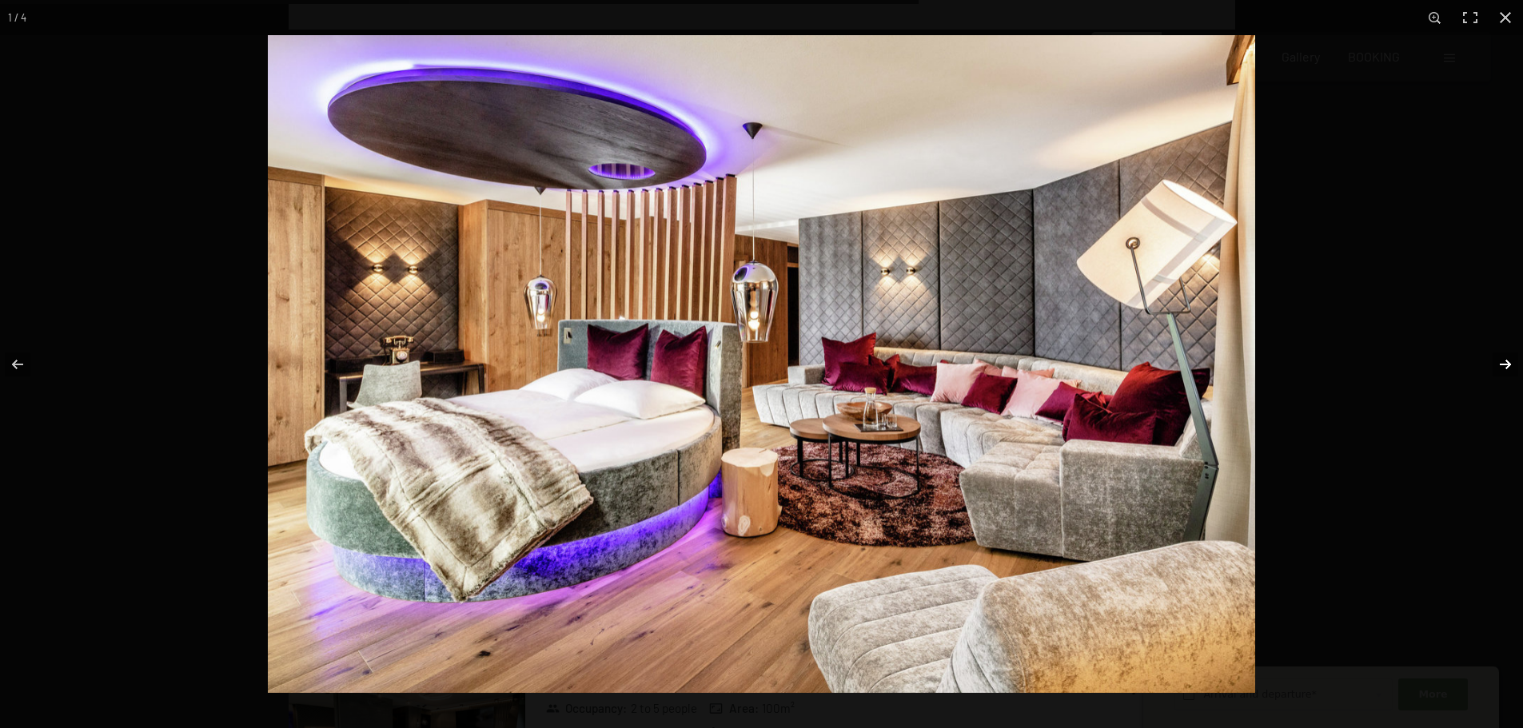
click at [1506, 362] on button "button" at bounding box center [1495, 365] width 56 height 80
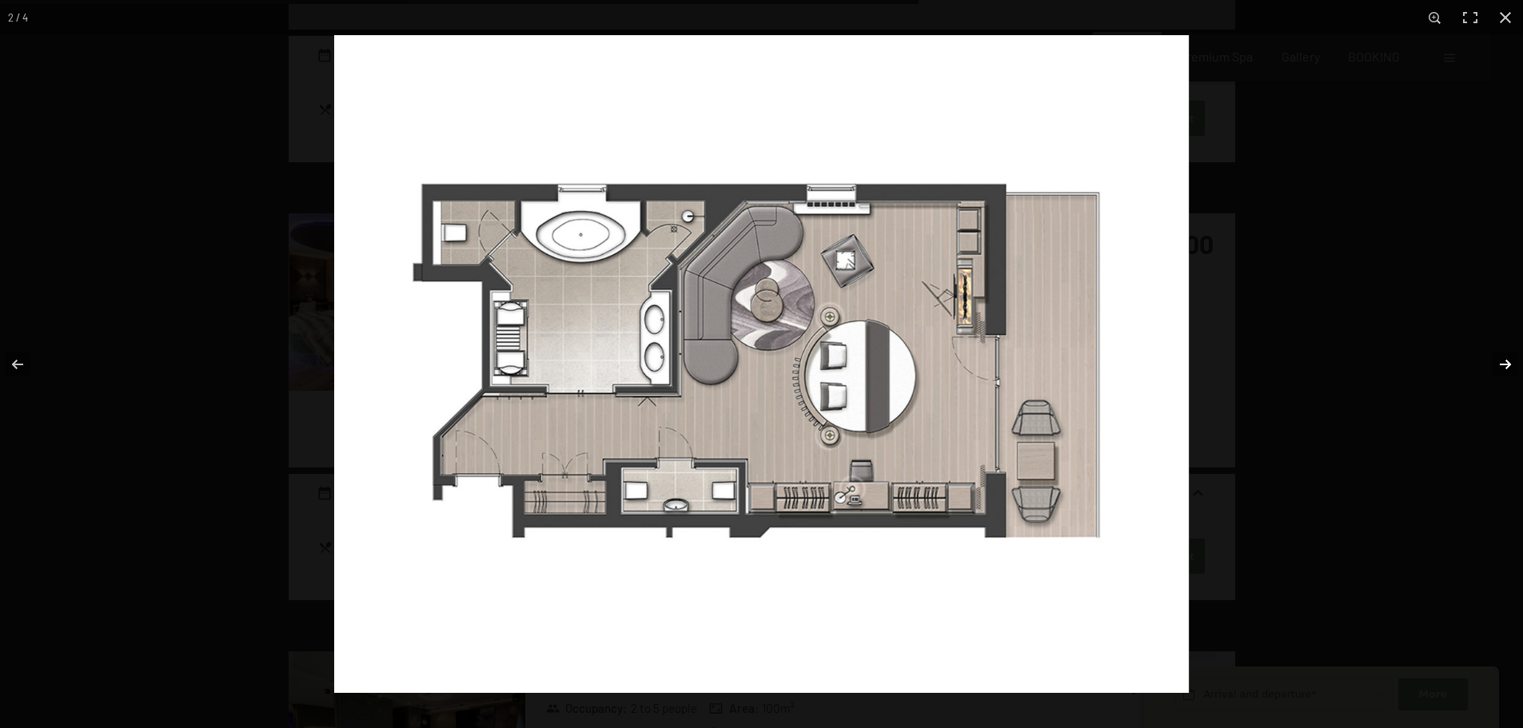
click at [1506, 361] on button "button" at bounding box center [1495, 365] width 56 height 80
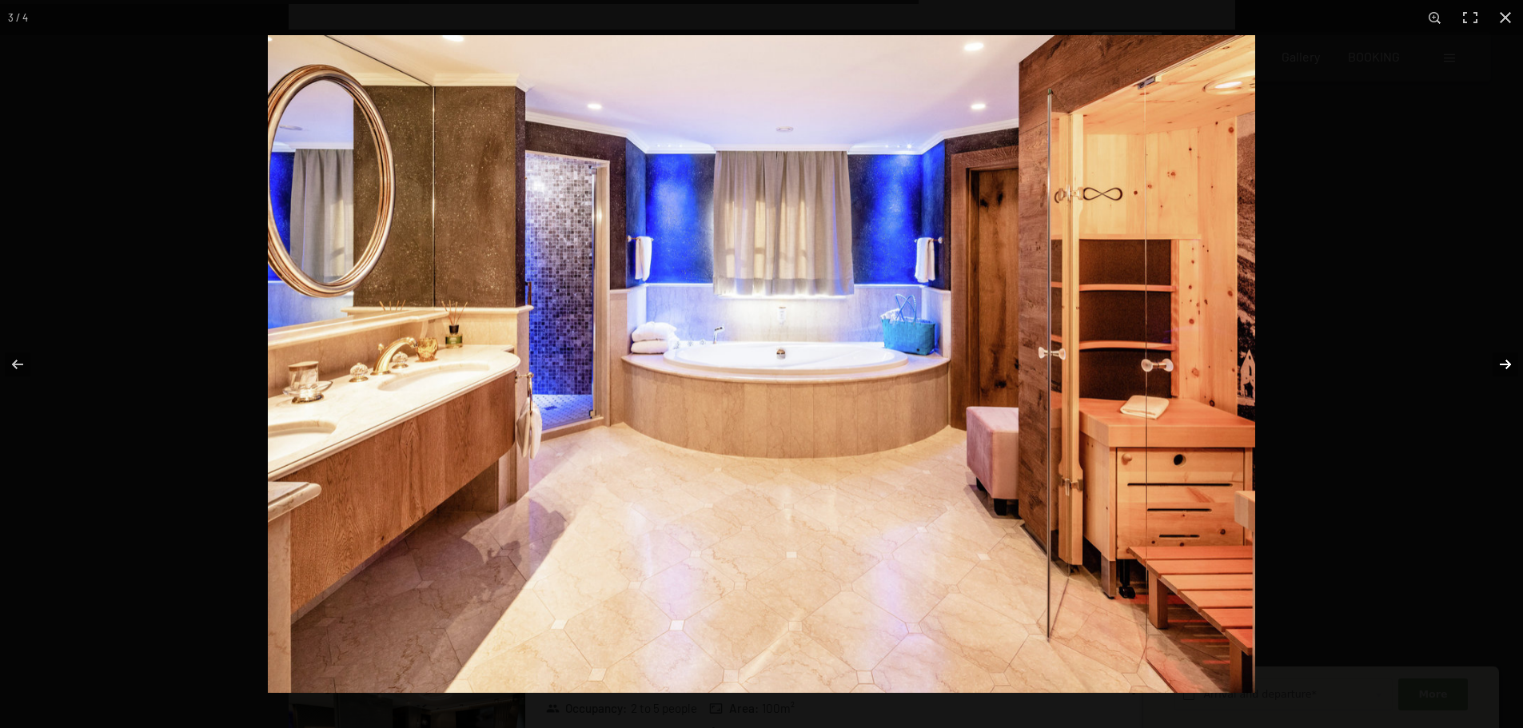
click at [1501, 353] on button "button" at bounding box center [1495, 365] width 56 height 80
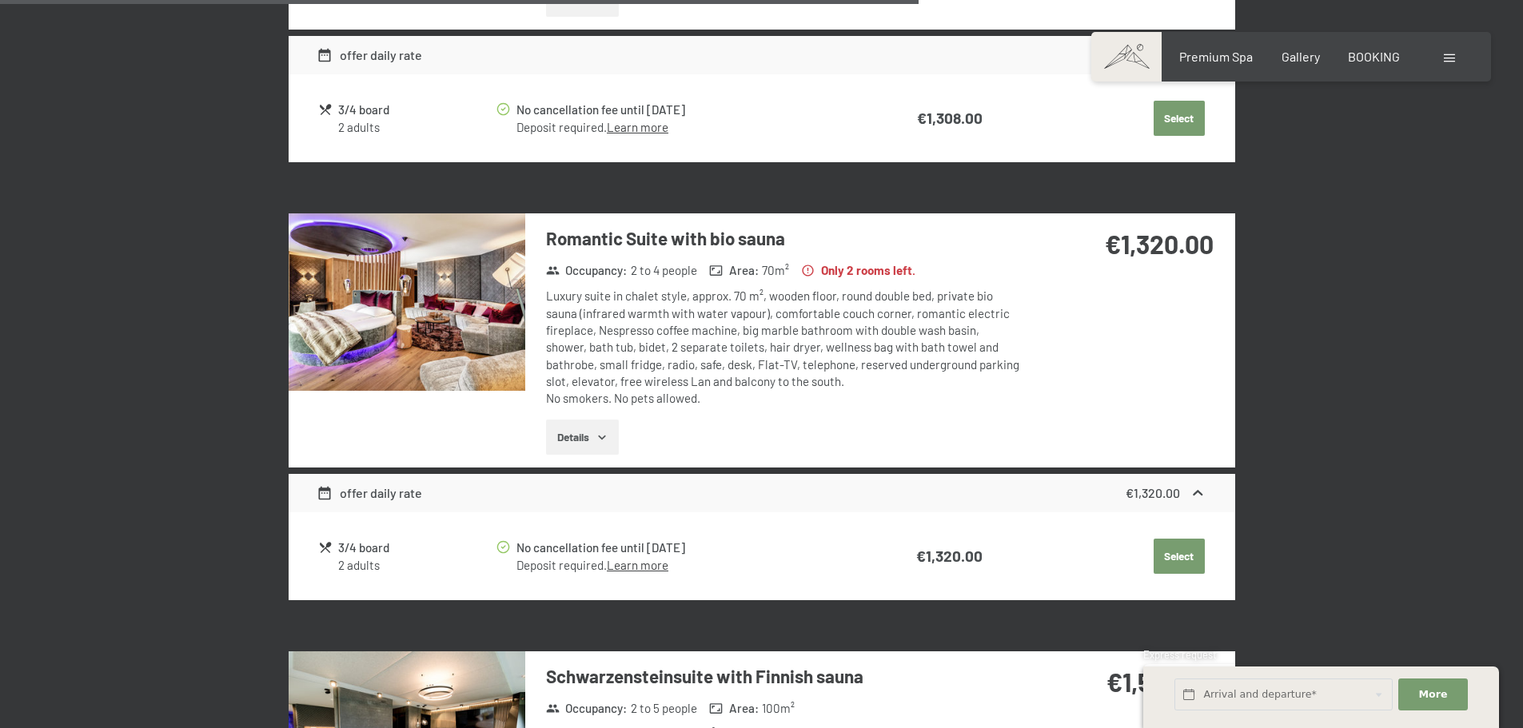
click at [0, 0] on button "button" at bounding box center [0, 0] width 0 height 0
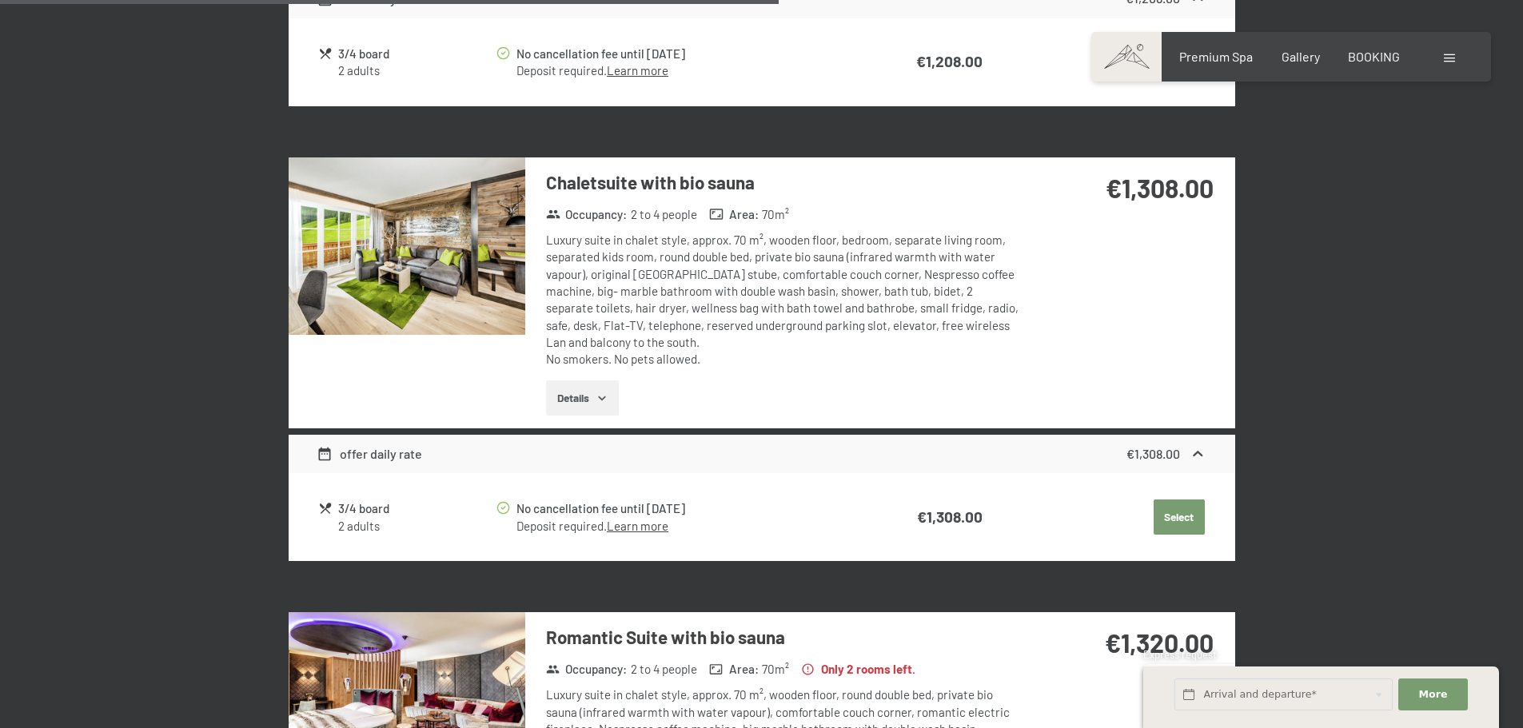
scroll to position [2182, 0]
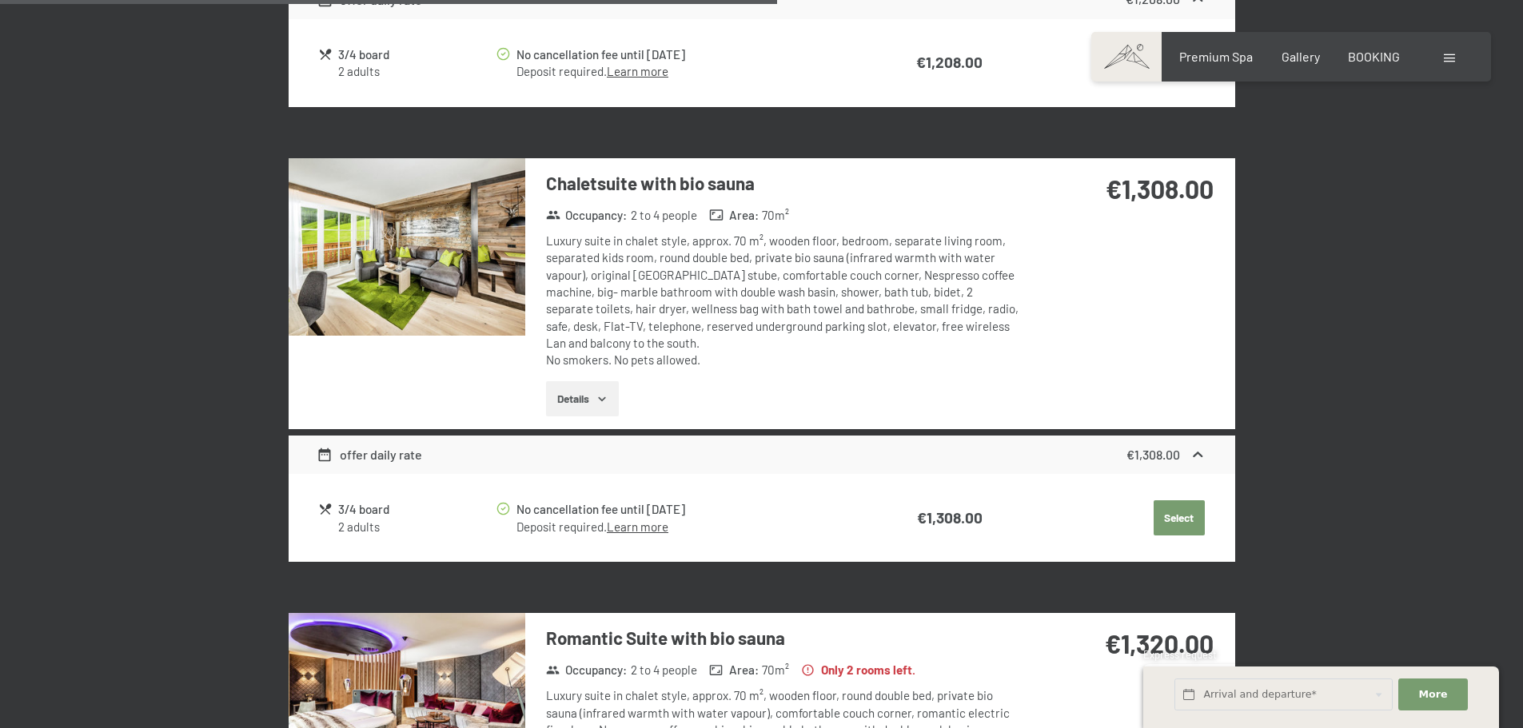
click at [444, 235] on img at bounding box center [407, 247] width 237 height 178
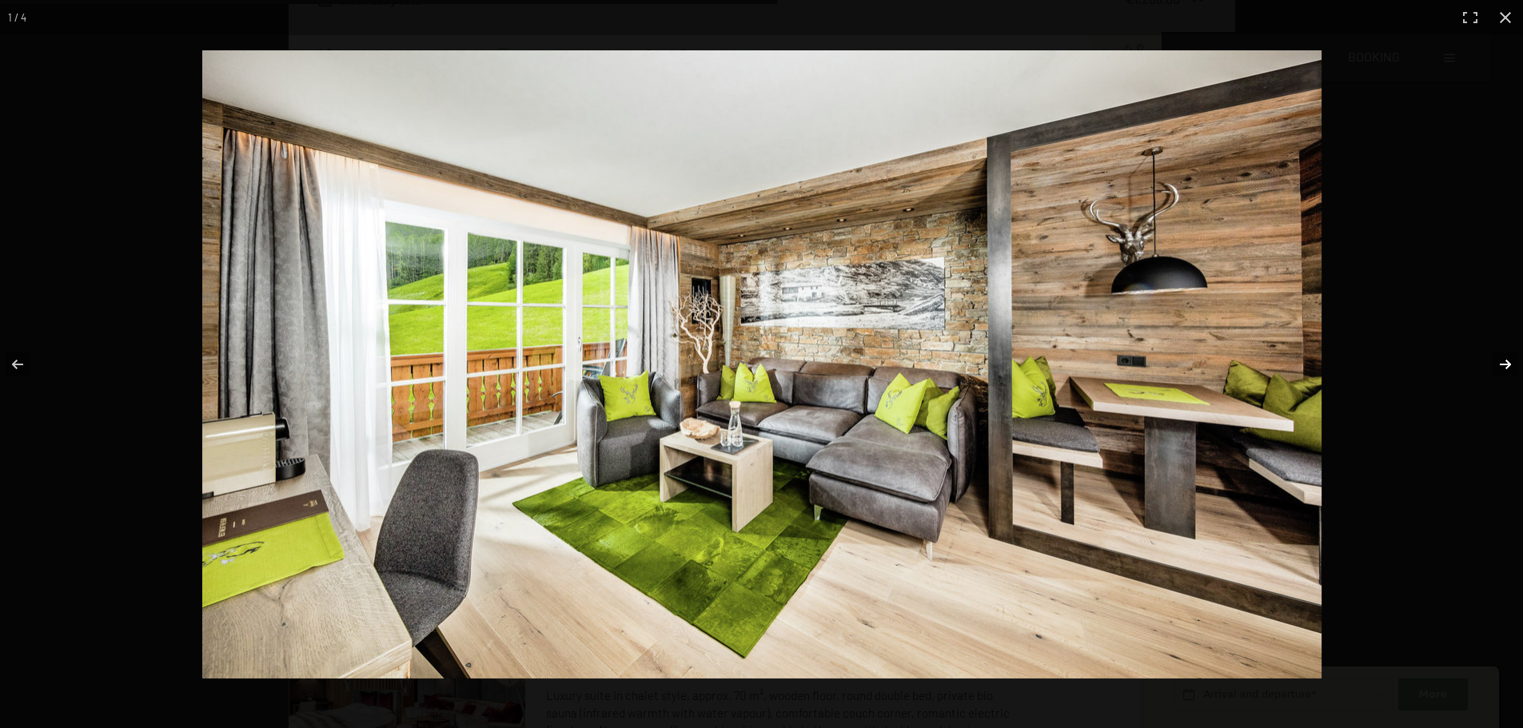
click at [1498, 355] on button "button" at bounding box center [1495, 365] width 56 height 80
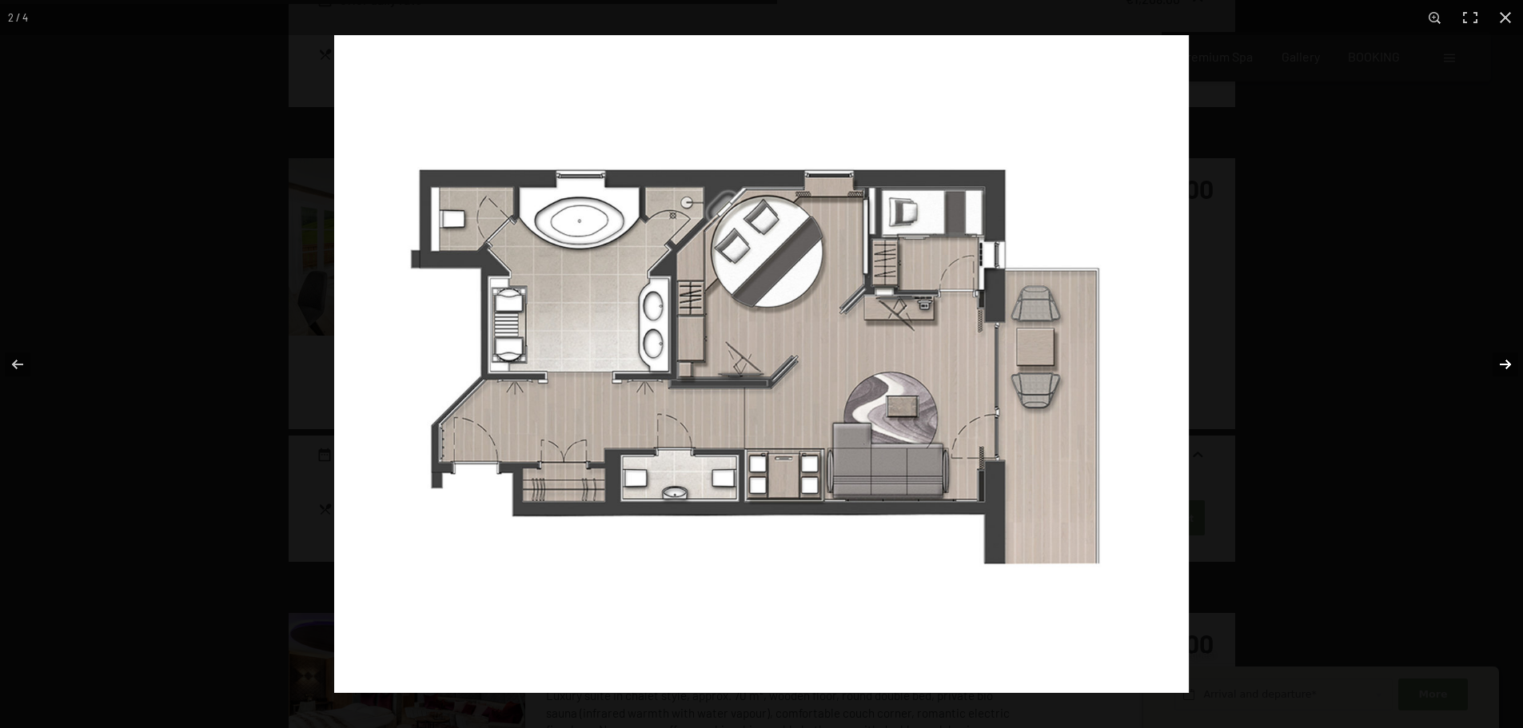
click at [1498, 355] on button "button" at bounding box center [1495, 365] width 56 height 80
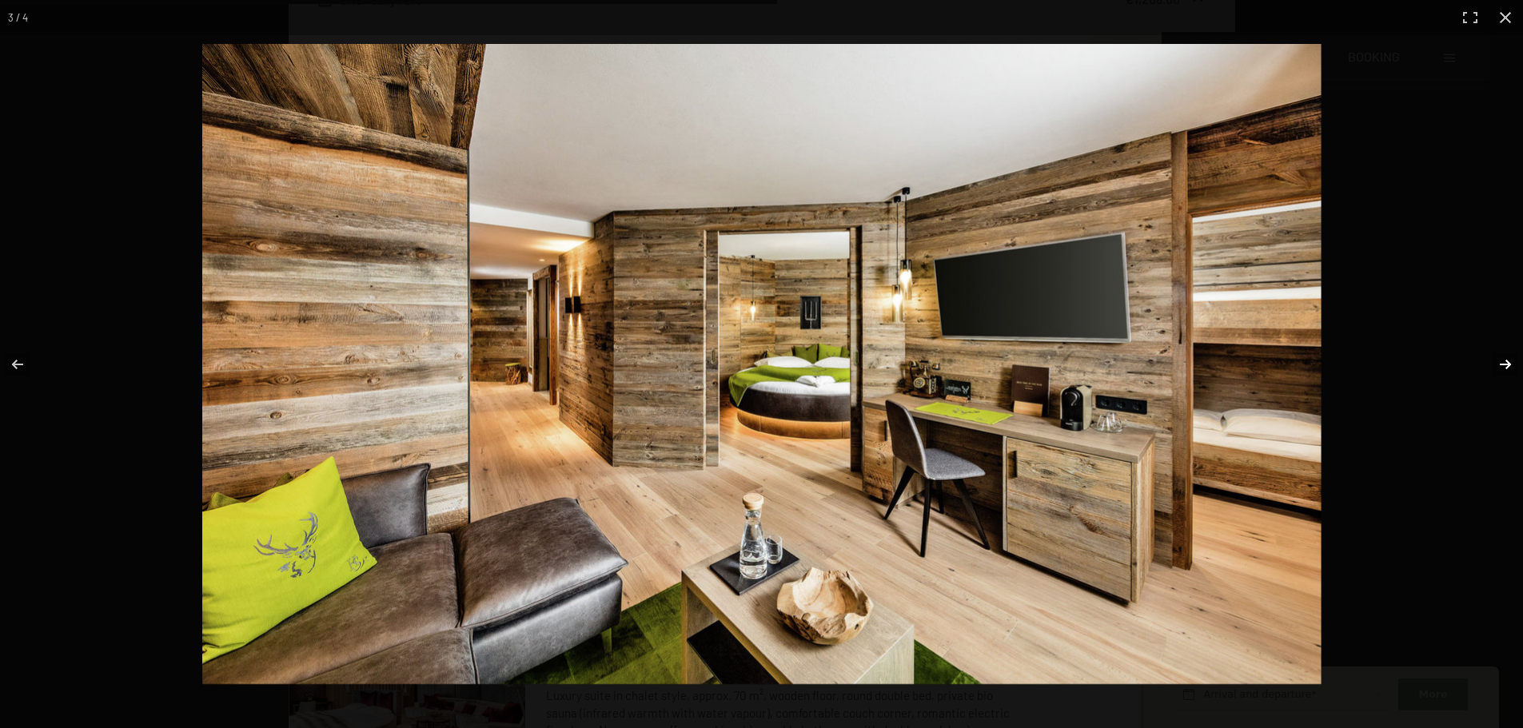
click at [1498, 355] on button "button" at bounding box center [1495, 365] width 56 height 80
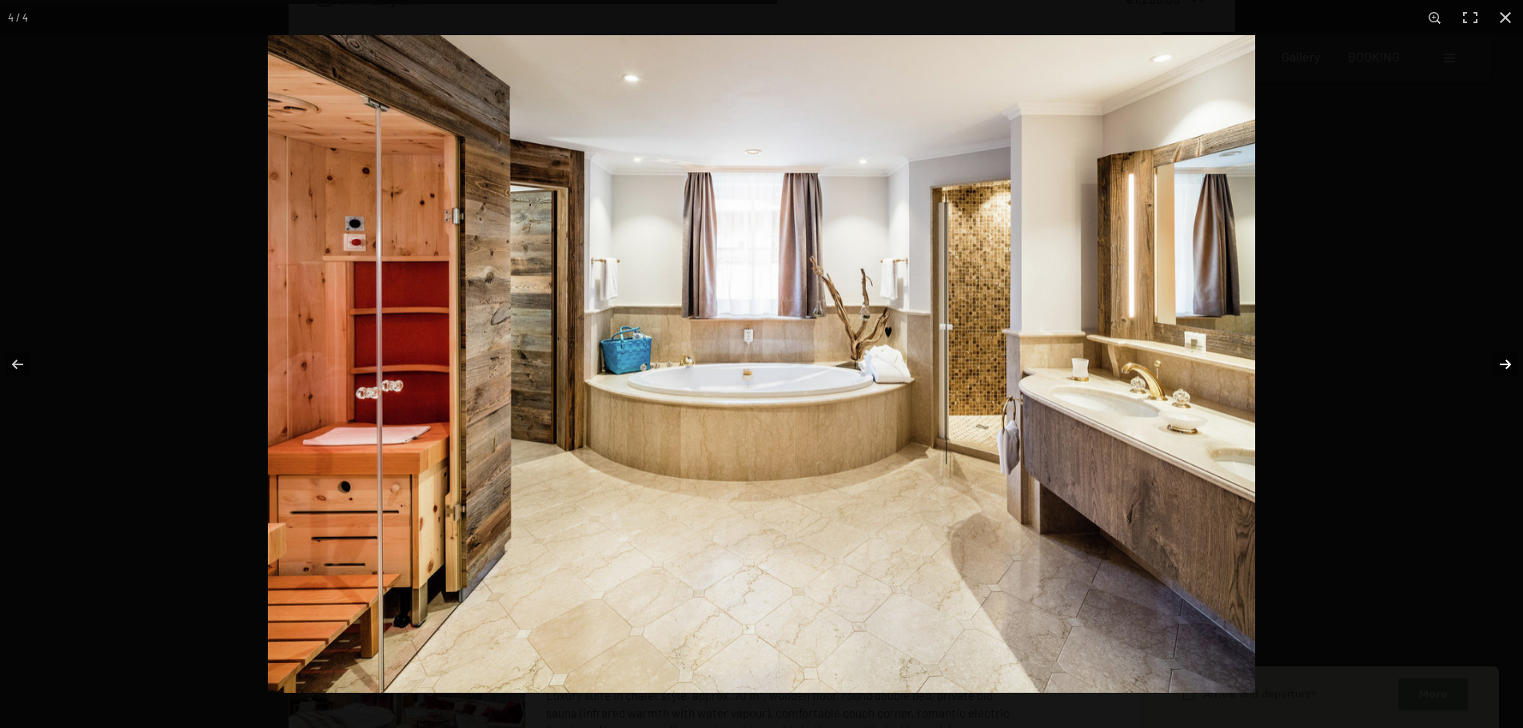
click at [1498, 355] on button "button" at bounding box center [1495, 365] width 56 height 80
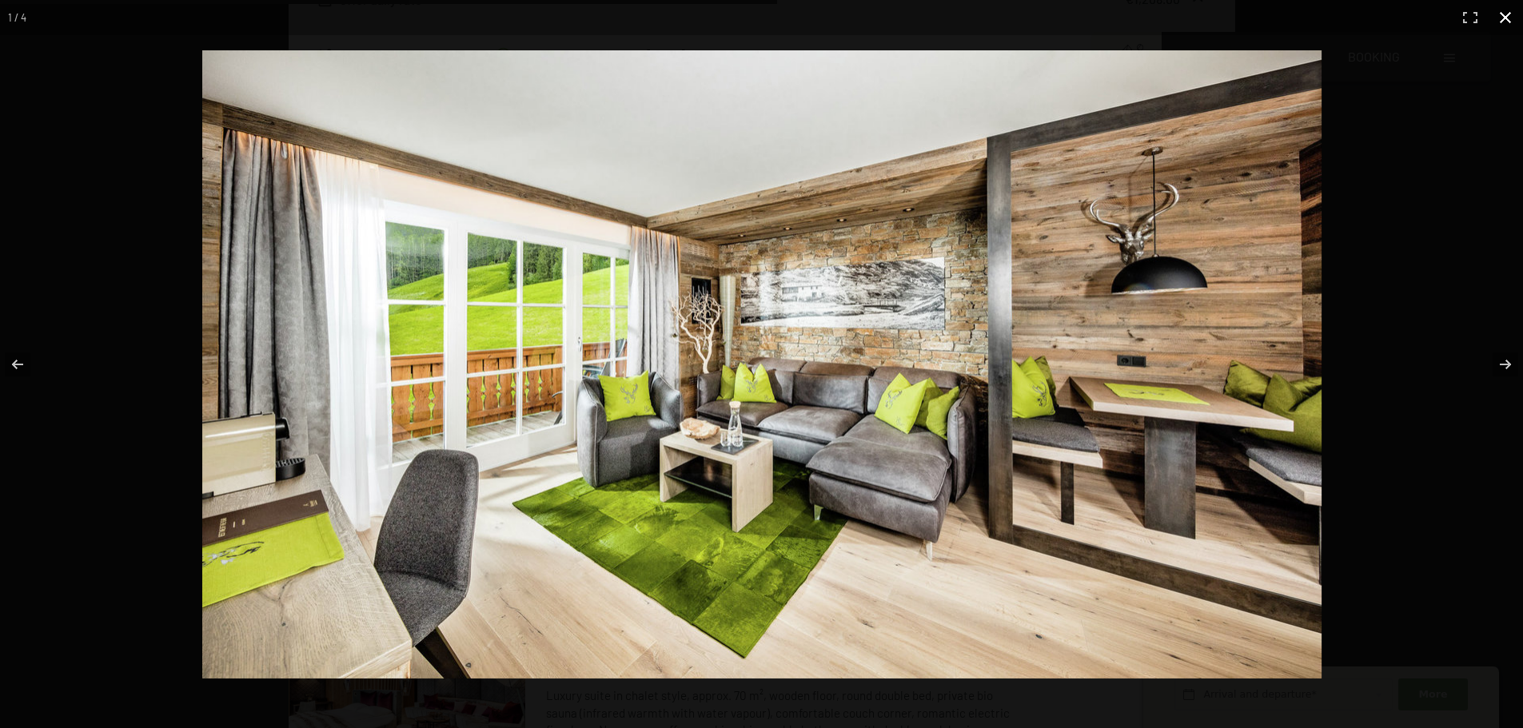
click at [1493, 16] on button "button" at bounding box center [1505, 17] width 35 height 35
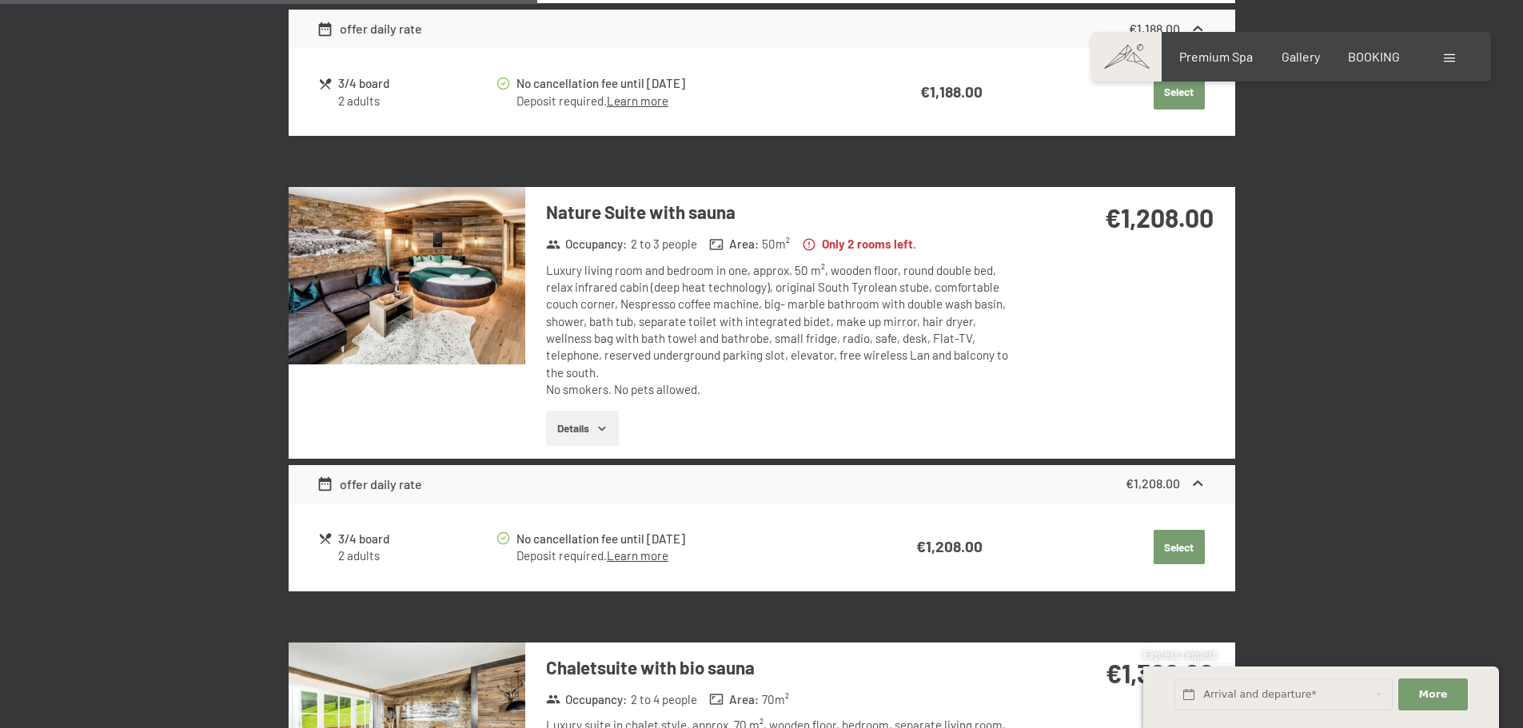
scroll to position [1463, 0]
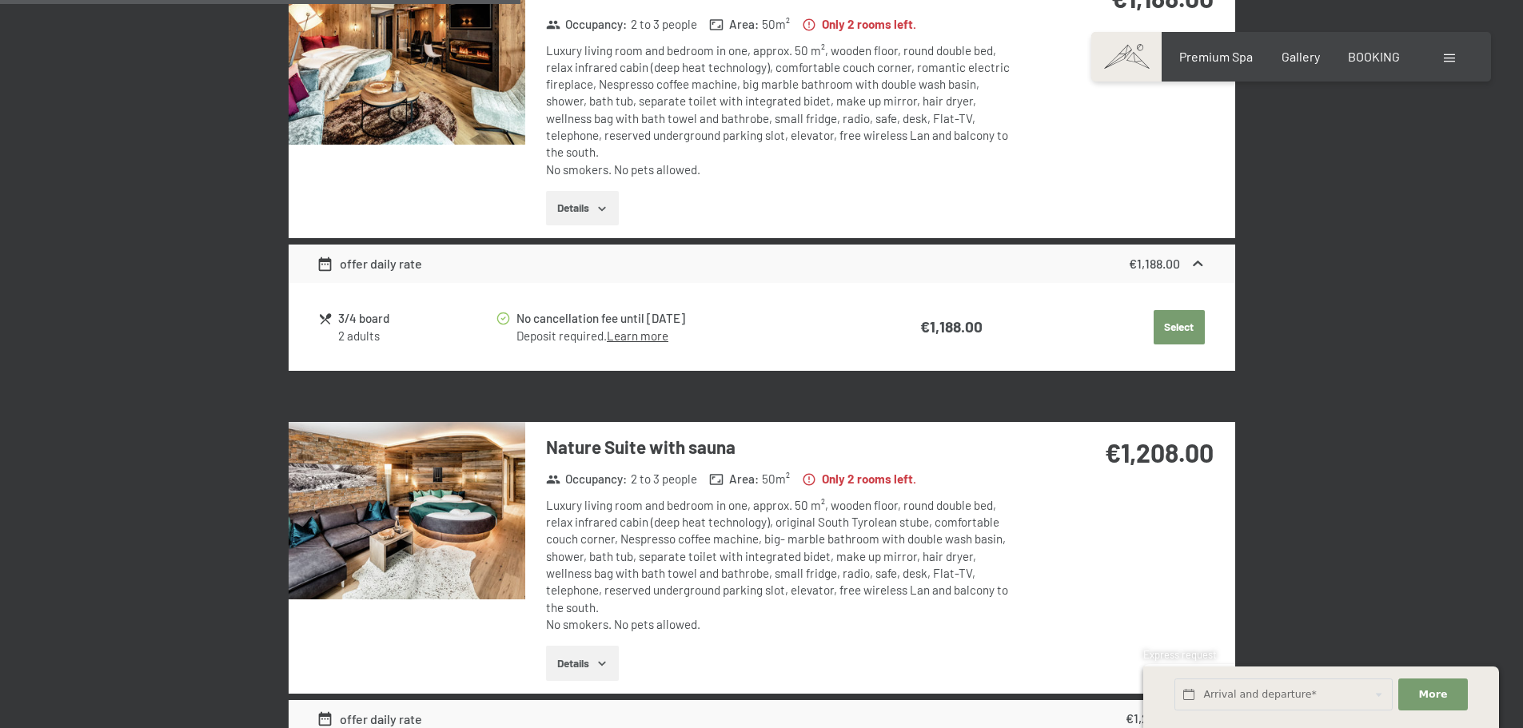
click at [395, 506] on img at bounding box center [407, 511] width 237 height 178
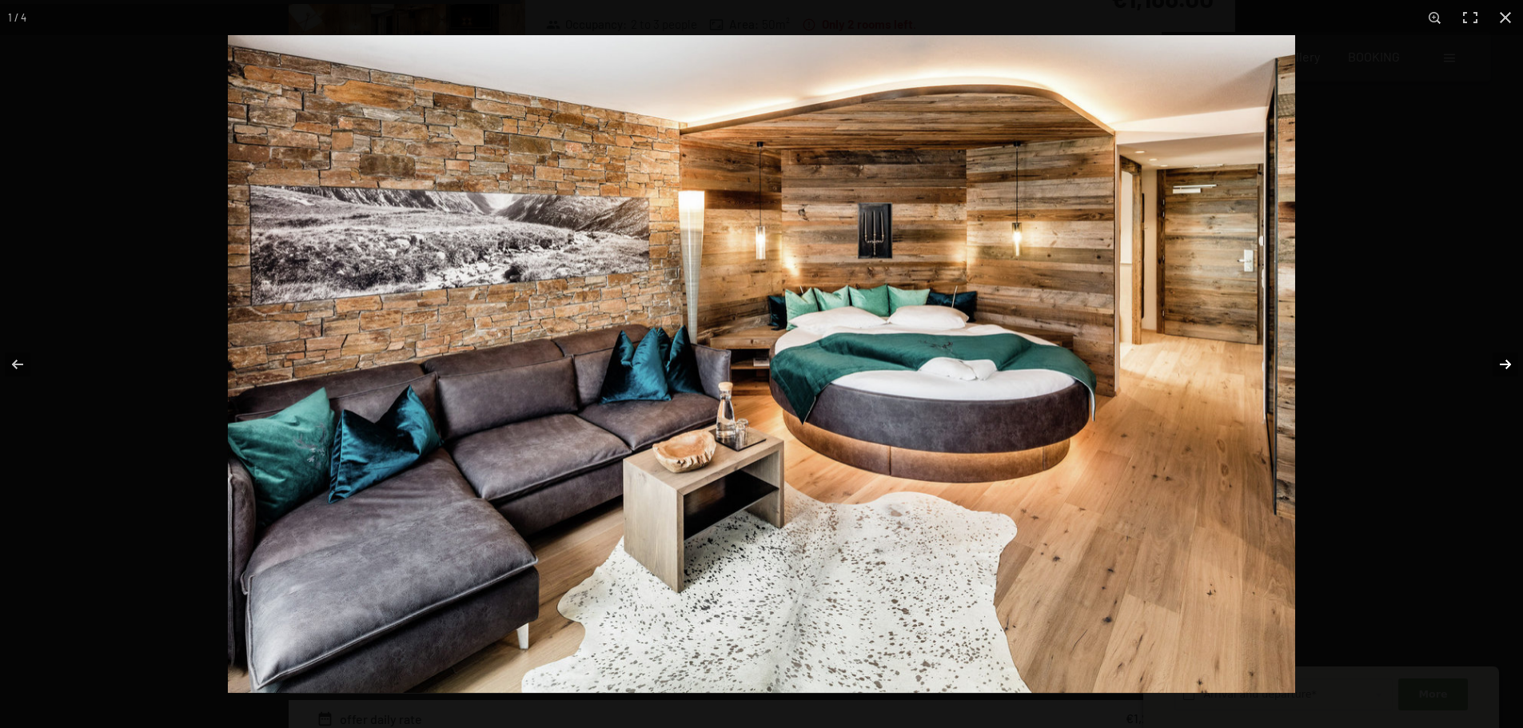
click at [1508, 369] on button "button" at bounding box center [1495, 365] width 56 height 80
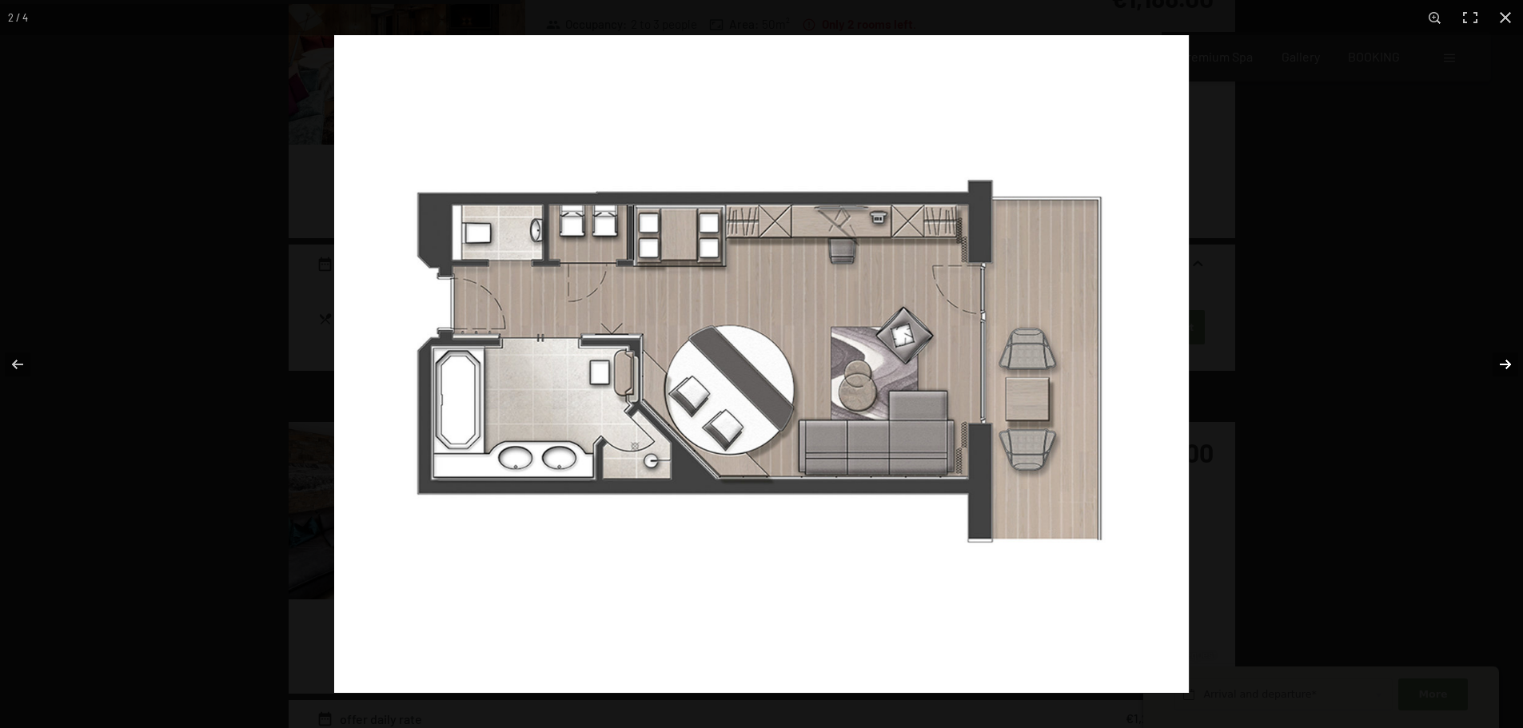
click at [1508, 369] on button "button" at bounding box center [1495, 365] width 56 height 80
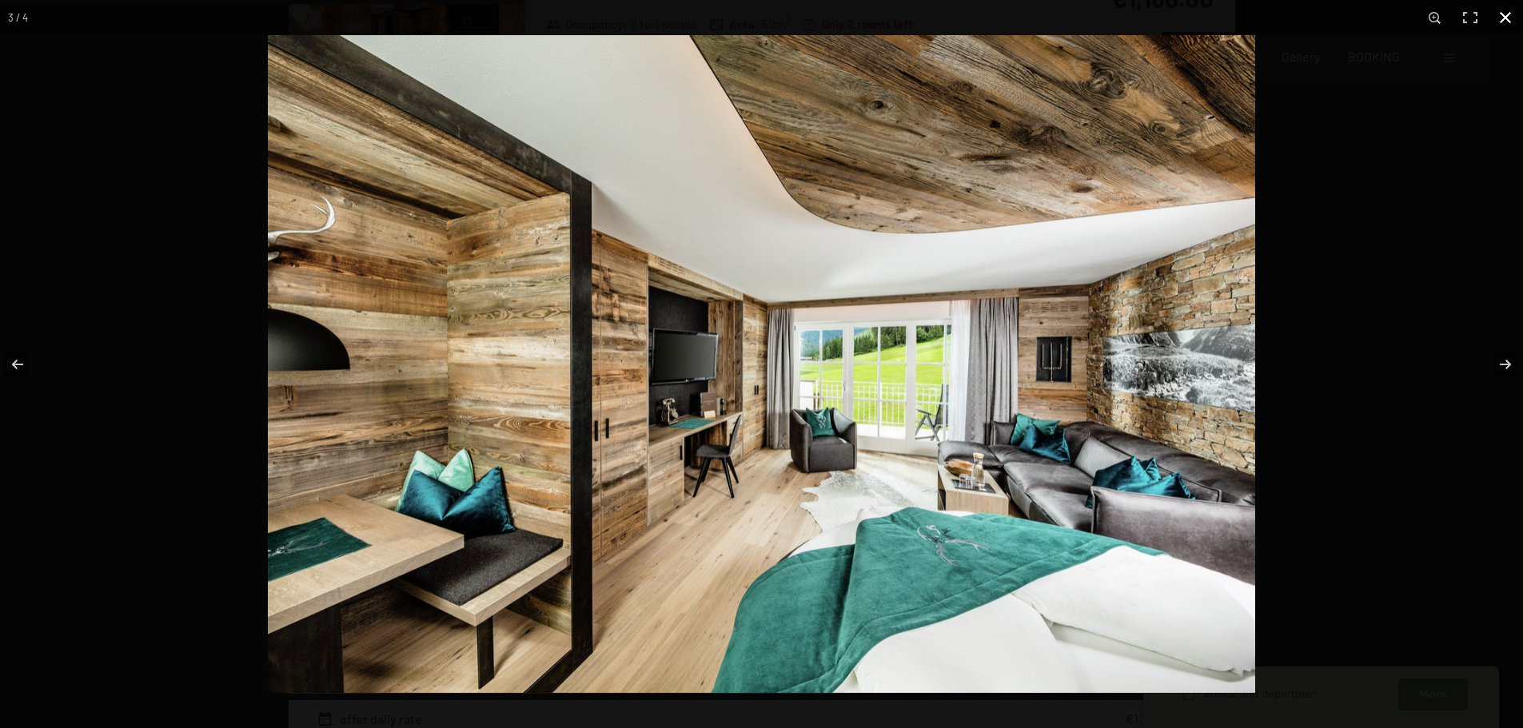
click at [1504, 13] on button "button" at bounding box center [1505, 17] width 35 height 35
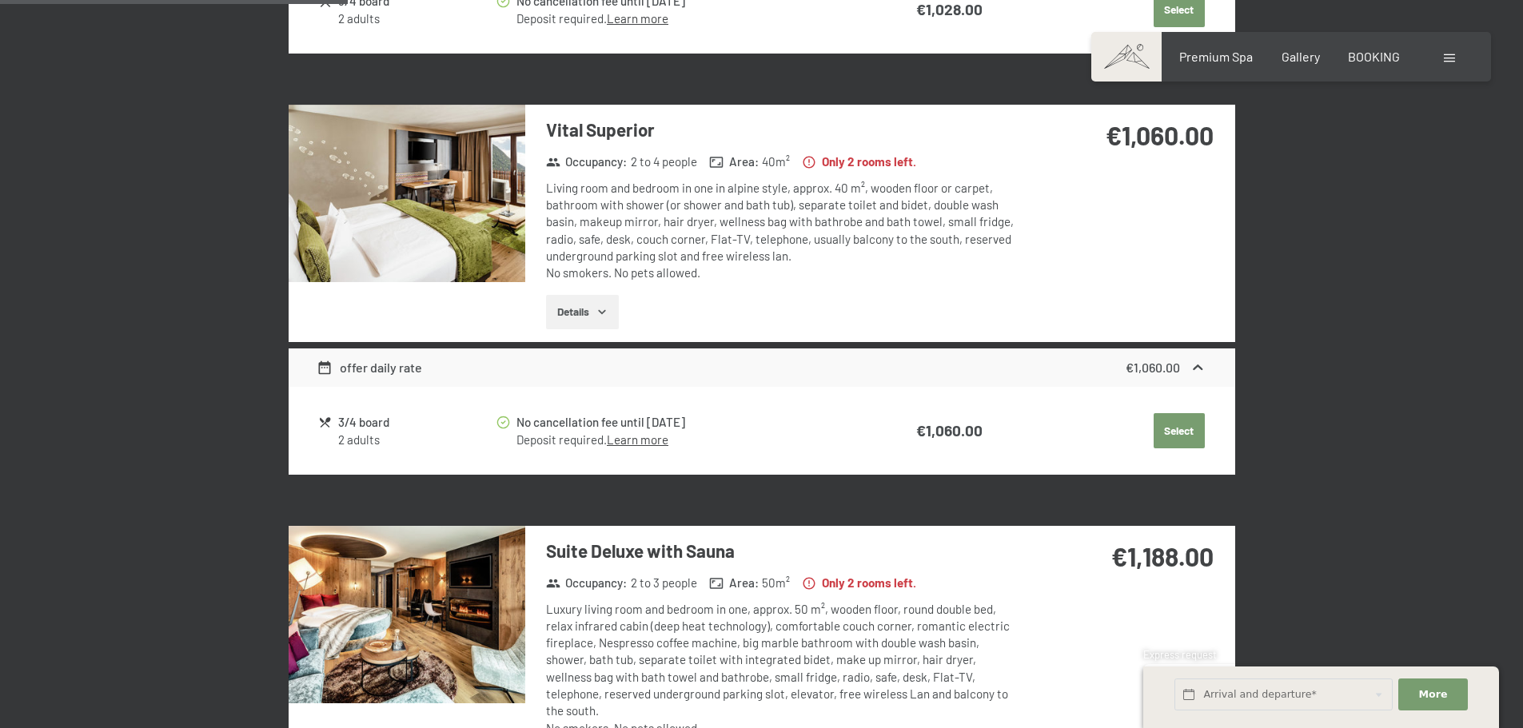
scroll to position [903, 0]
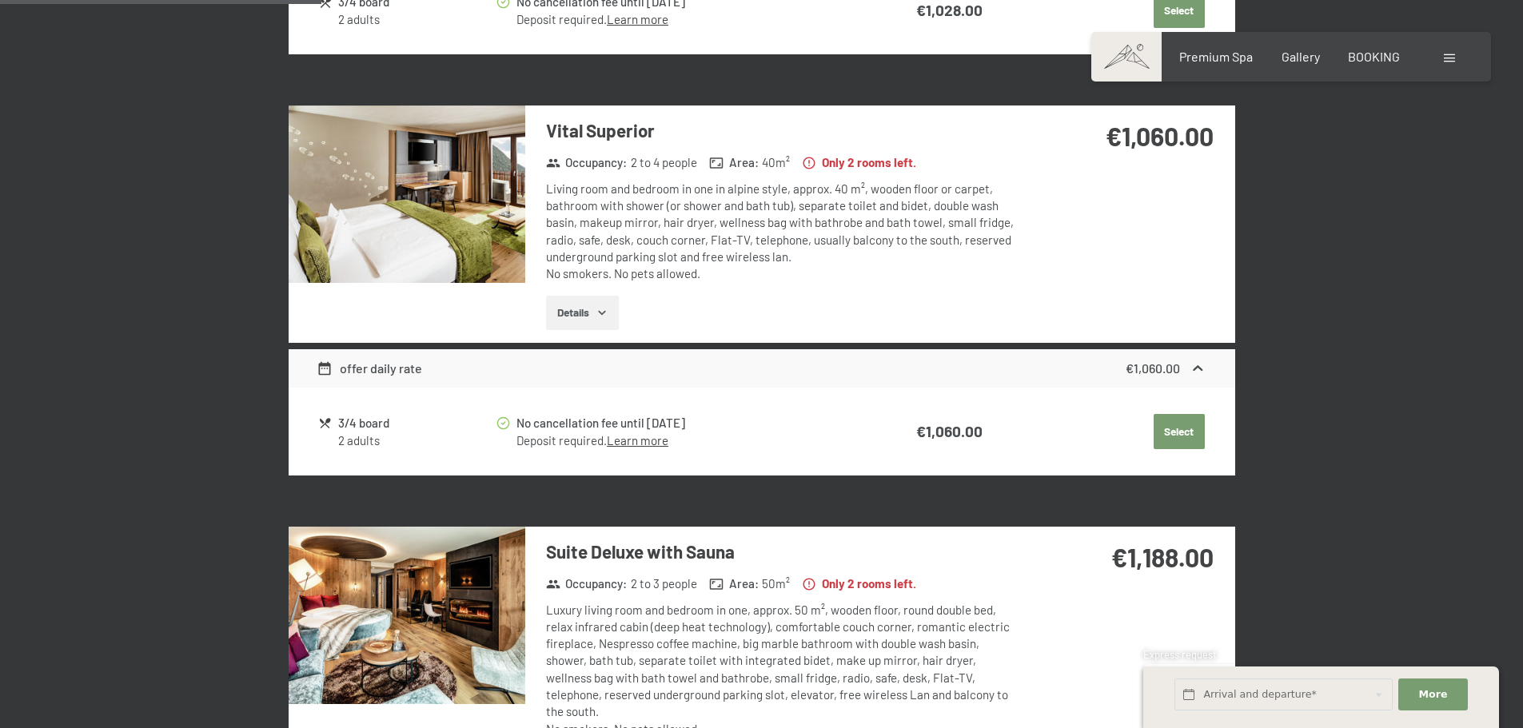
click at [421, 603] on img at bounding box center [407, 616] width 237 height 178
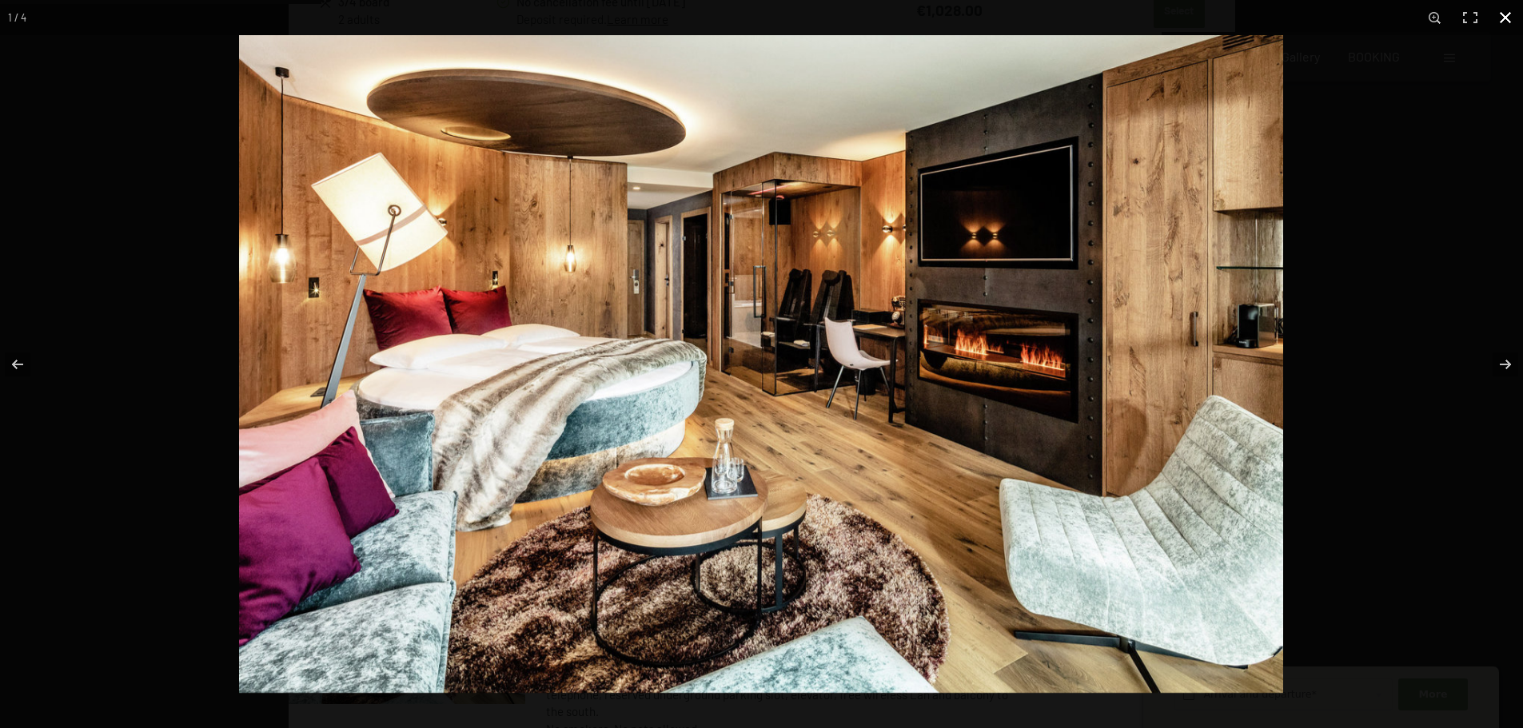
click at [1513, 18] on button "button" at bounding box center [1505, 17] width 35 height 35
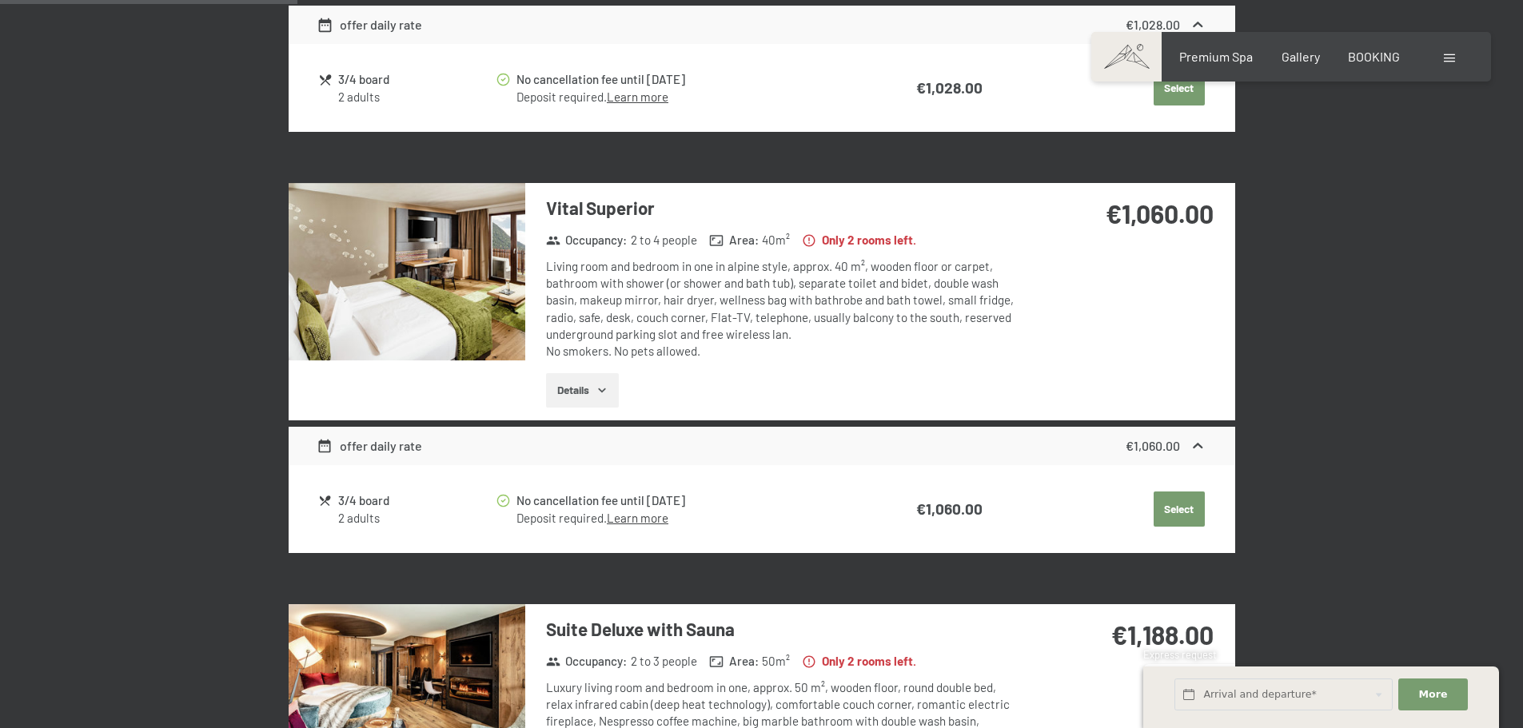
scroll to position [823, 0]
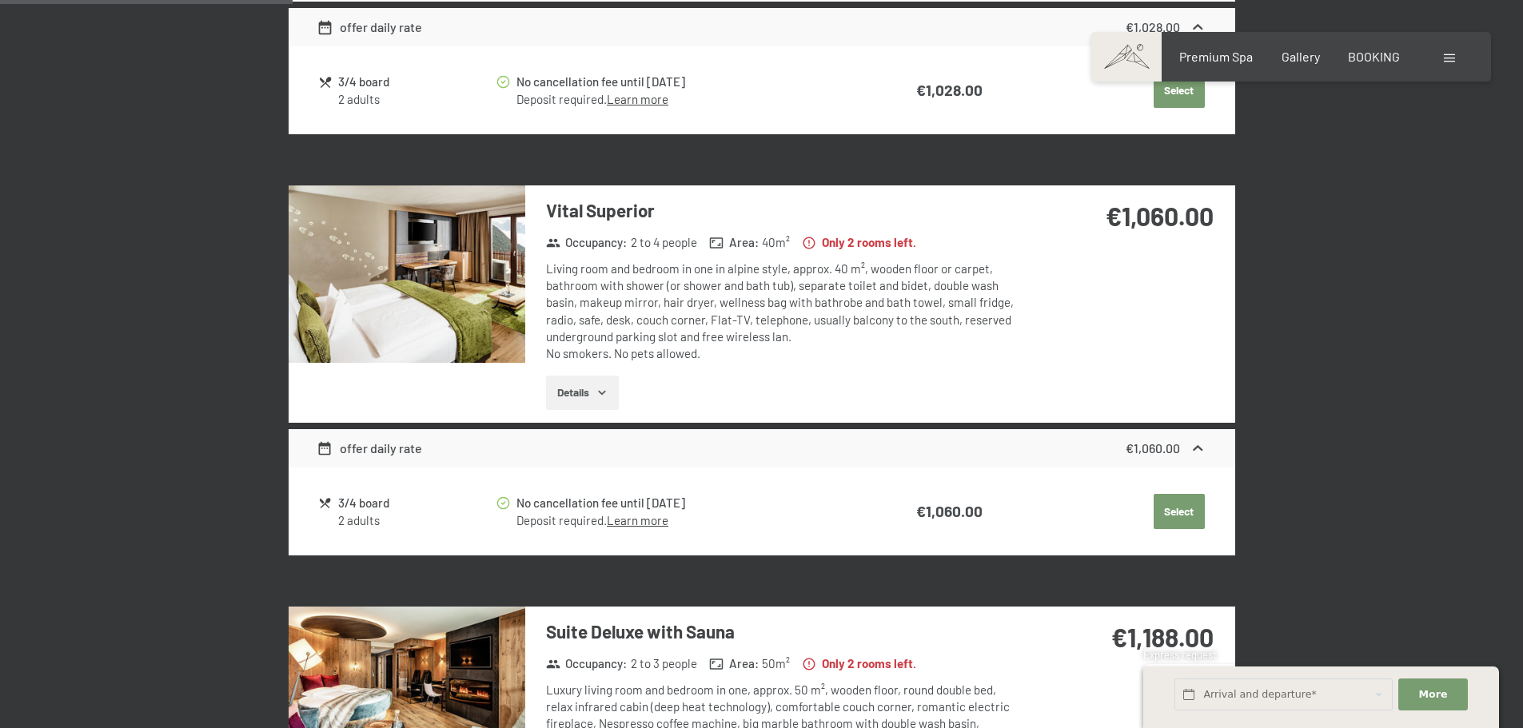
click at [426, 267] on img at bounding box center [407, 275] width 237 height 178
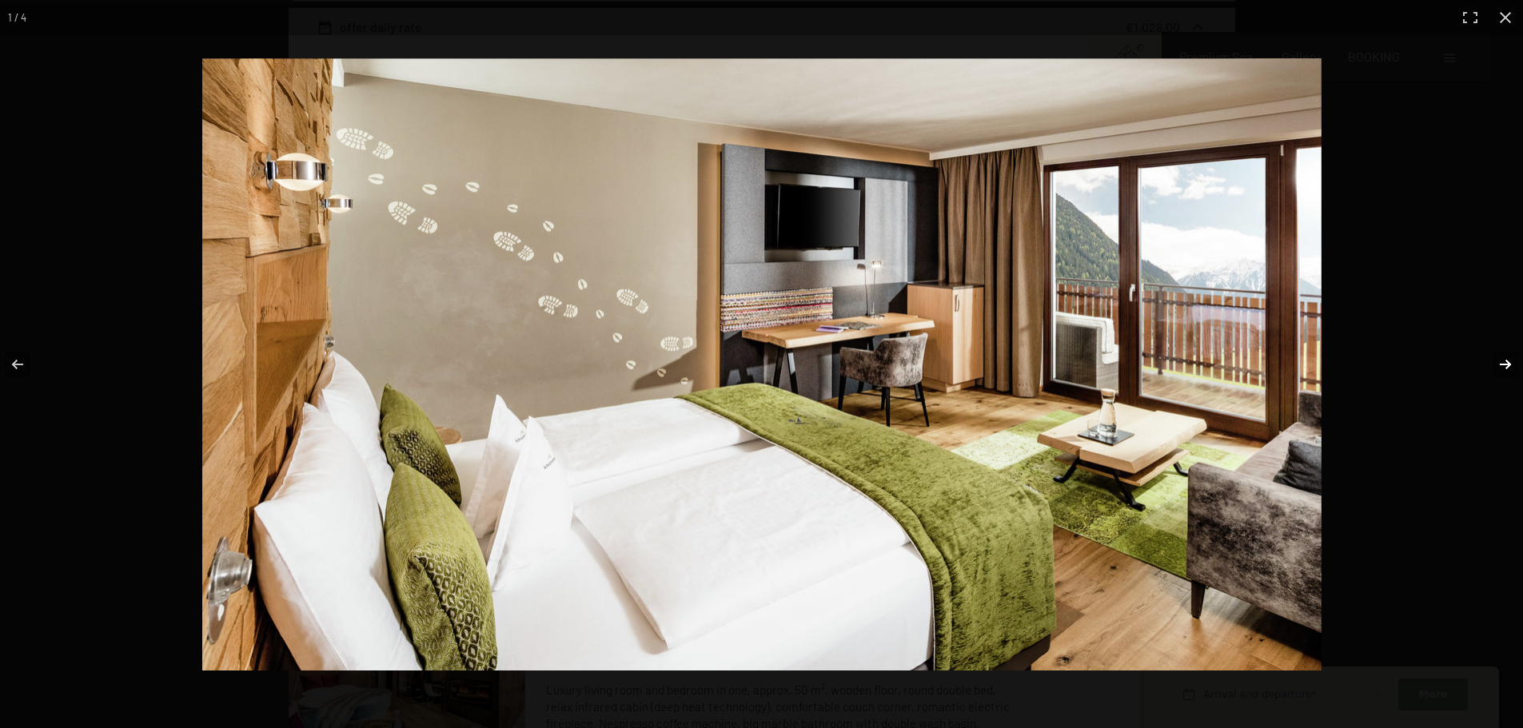
click at [1496, 359] on button "button" at bounding box center [1495, 365] width 56 height 80
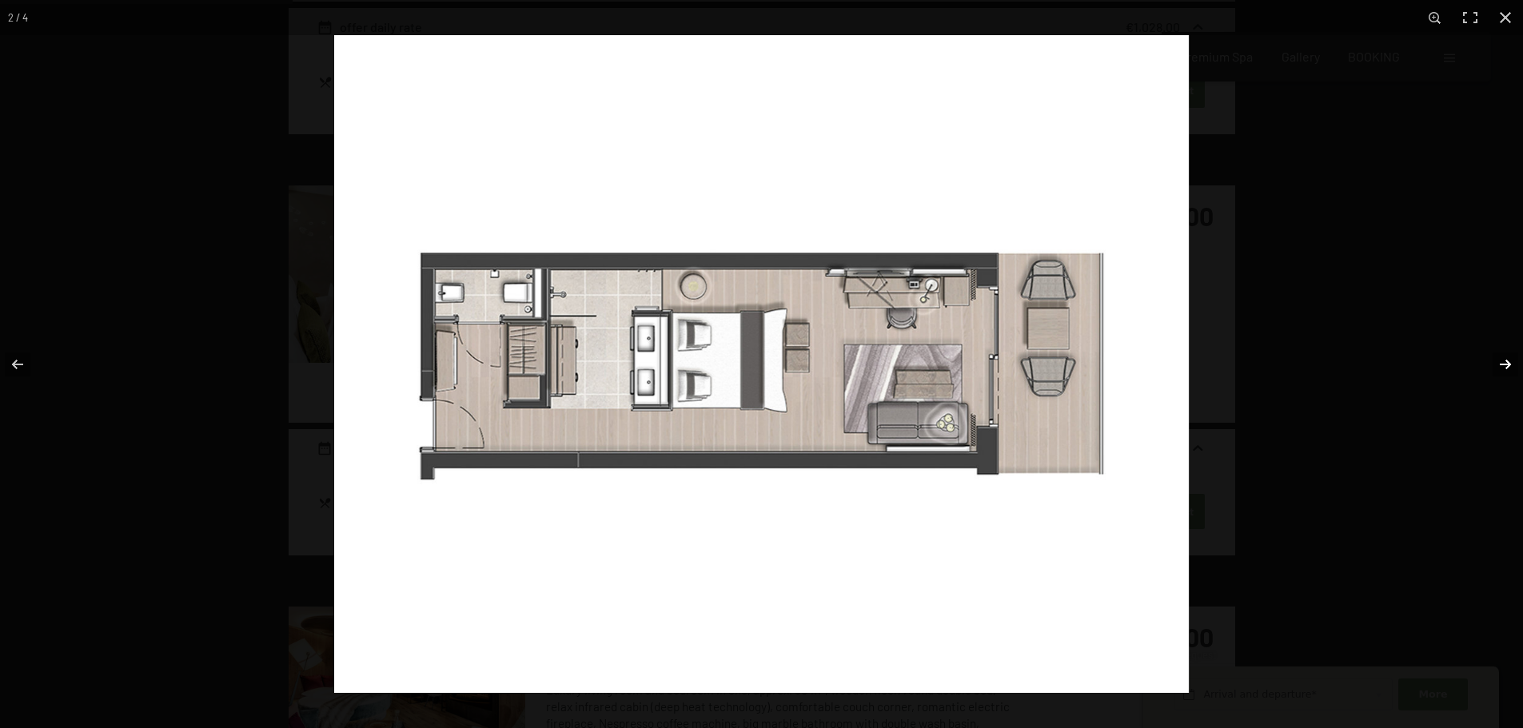
click at [1497, 359] on button "button" at bounding box center [1495, 365] width 56 height 80
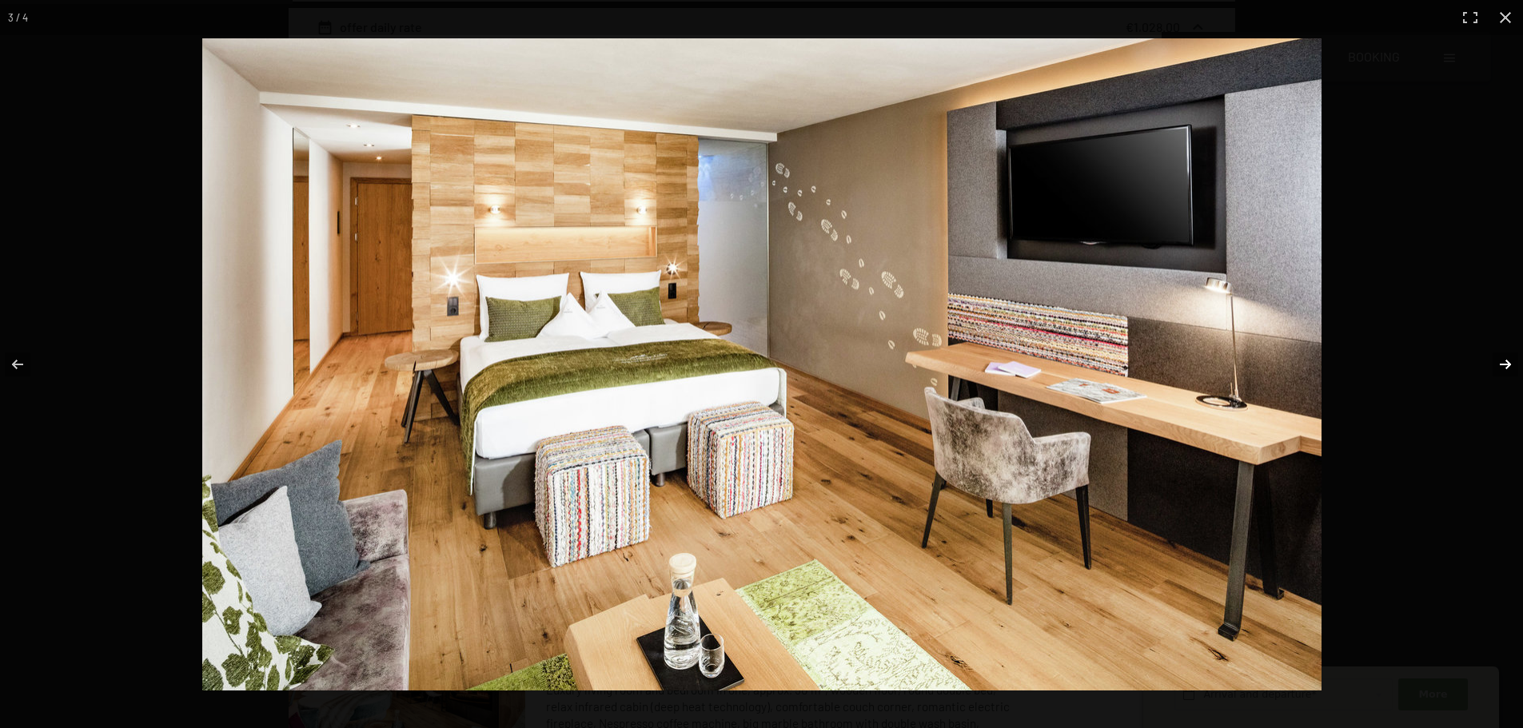
click at [1510, 362] on button "button" at bounding box center [1495, 365] width 56 height 80
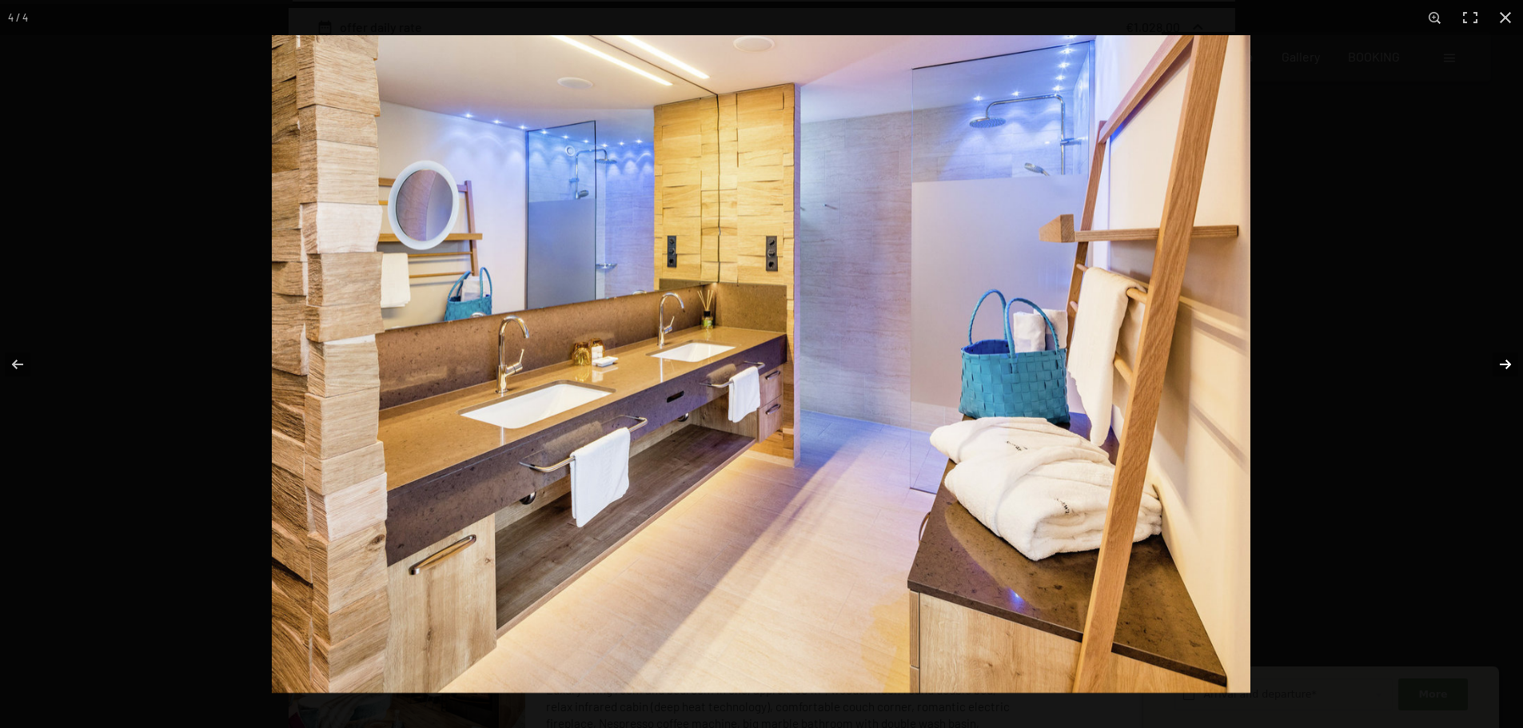
click at [1510, 362] on button "button" at bounding box center [1495, 365] width 56 height 80
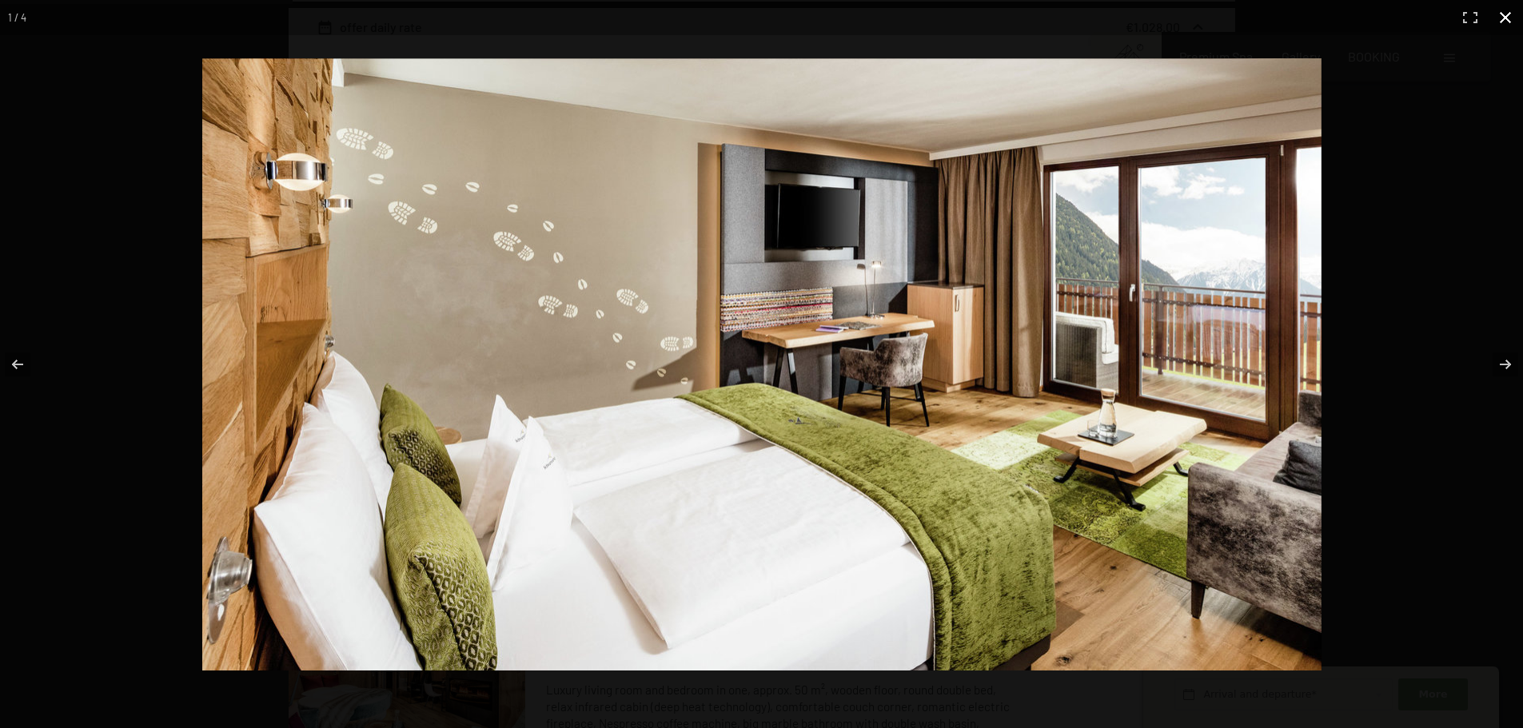
click at [1500, 10] on button "button" at bounding box center [1505, 17] width 35 height 35
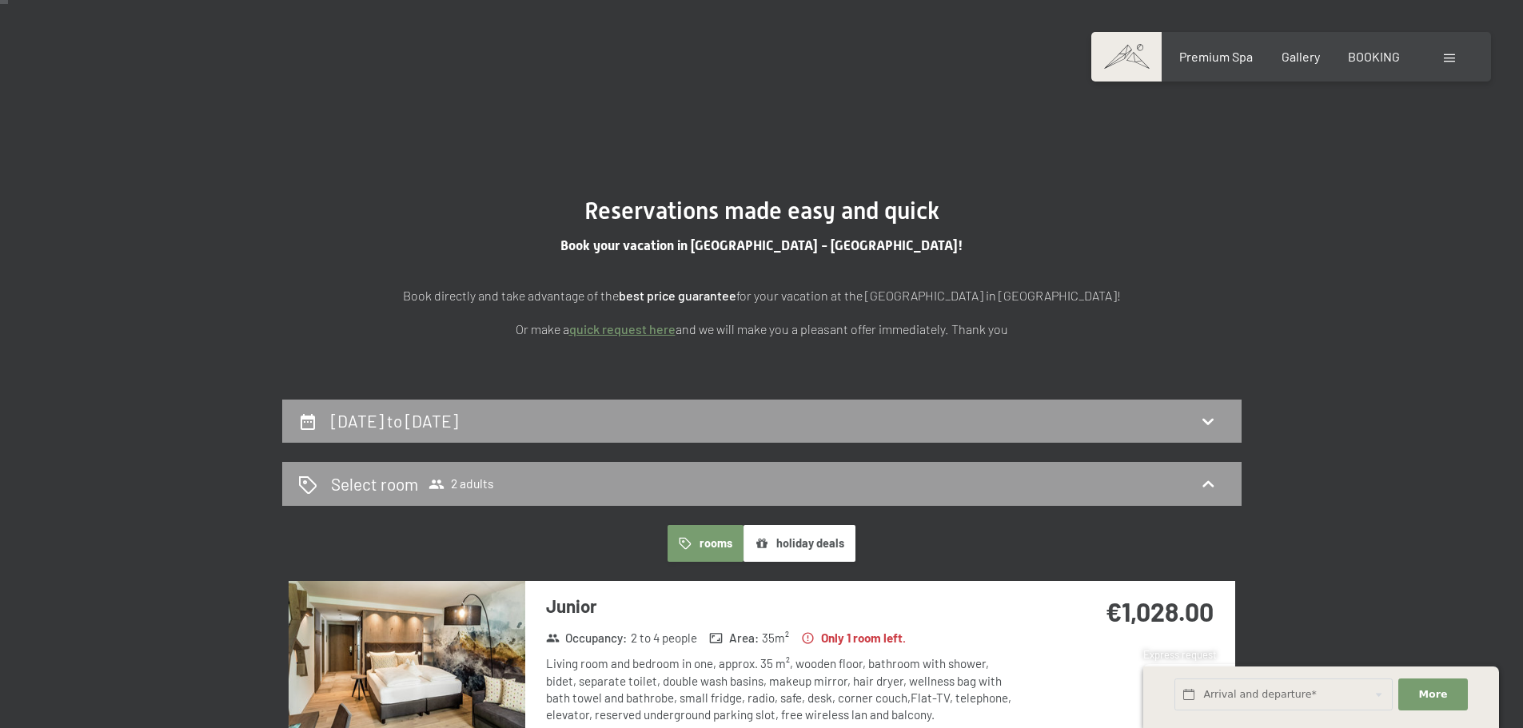
scroll to position [0, 0]
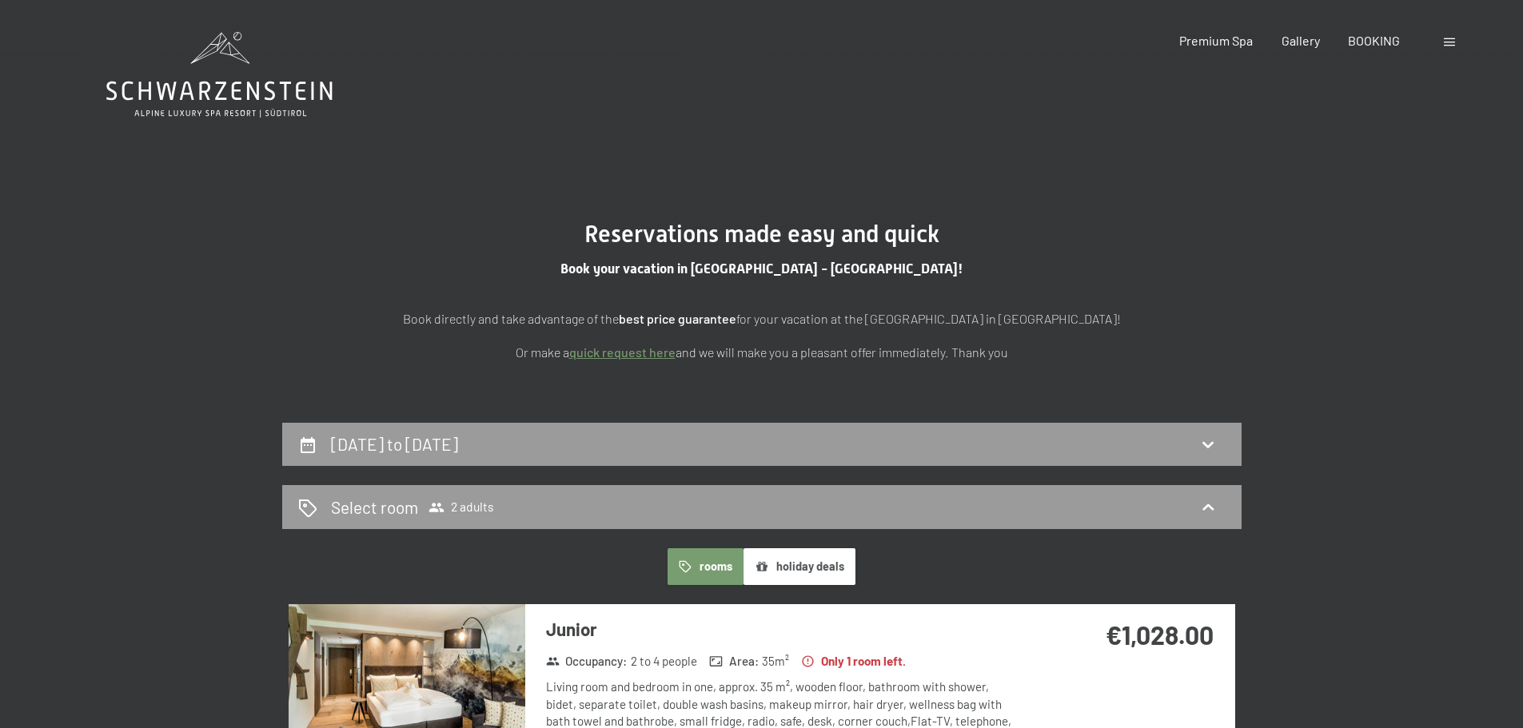
click at [194, 94] on icon at bounding box center [219, 75] width 226 height 86
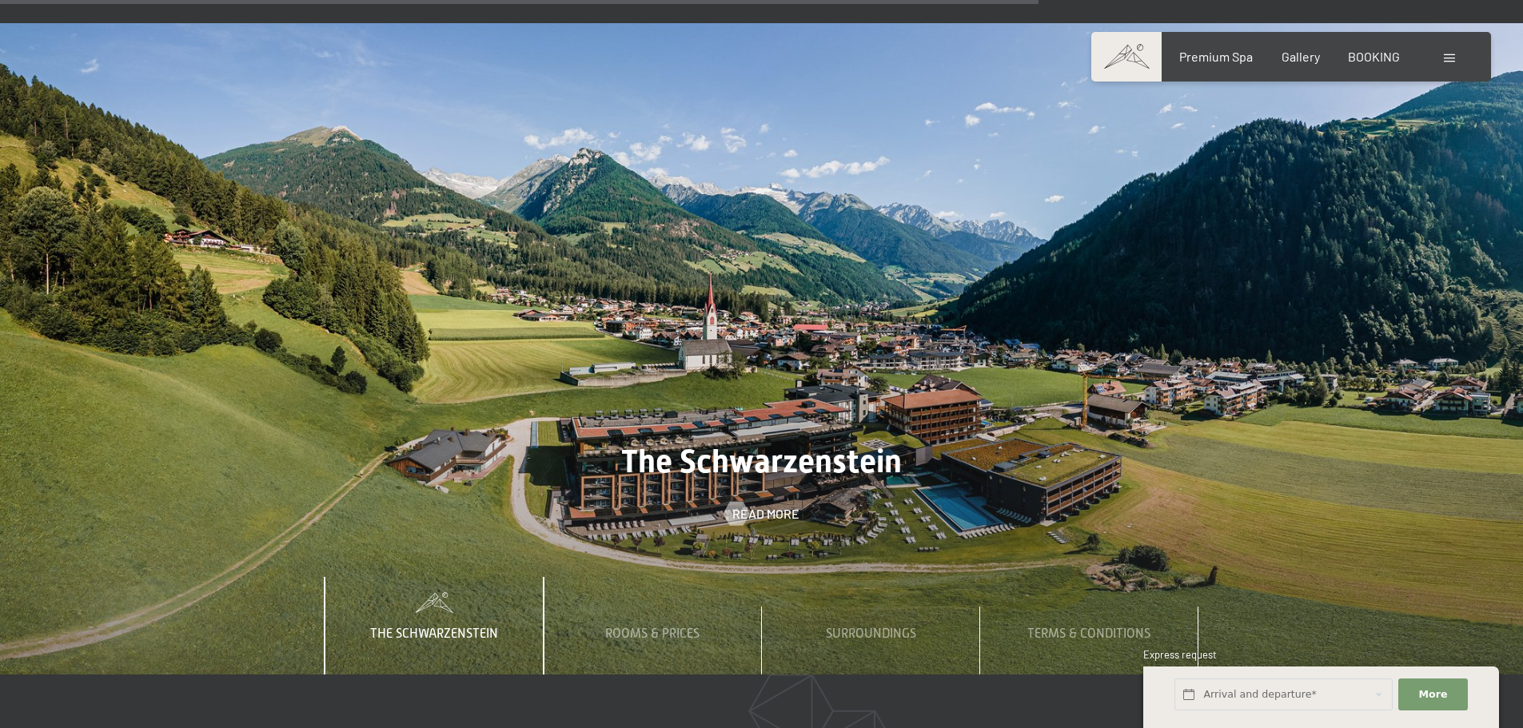
scroll to position [5597, 0]
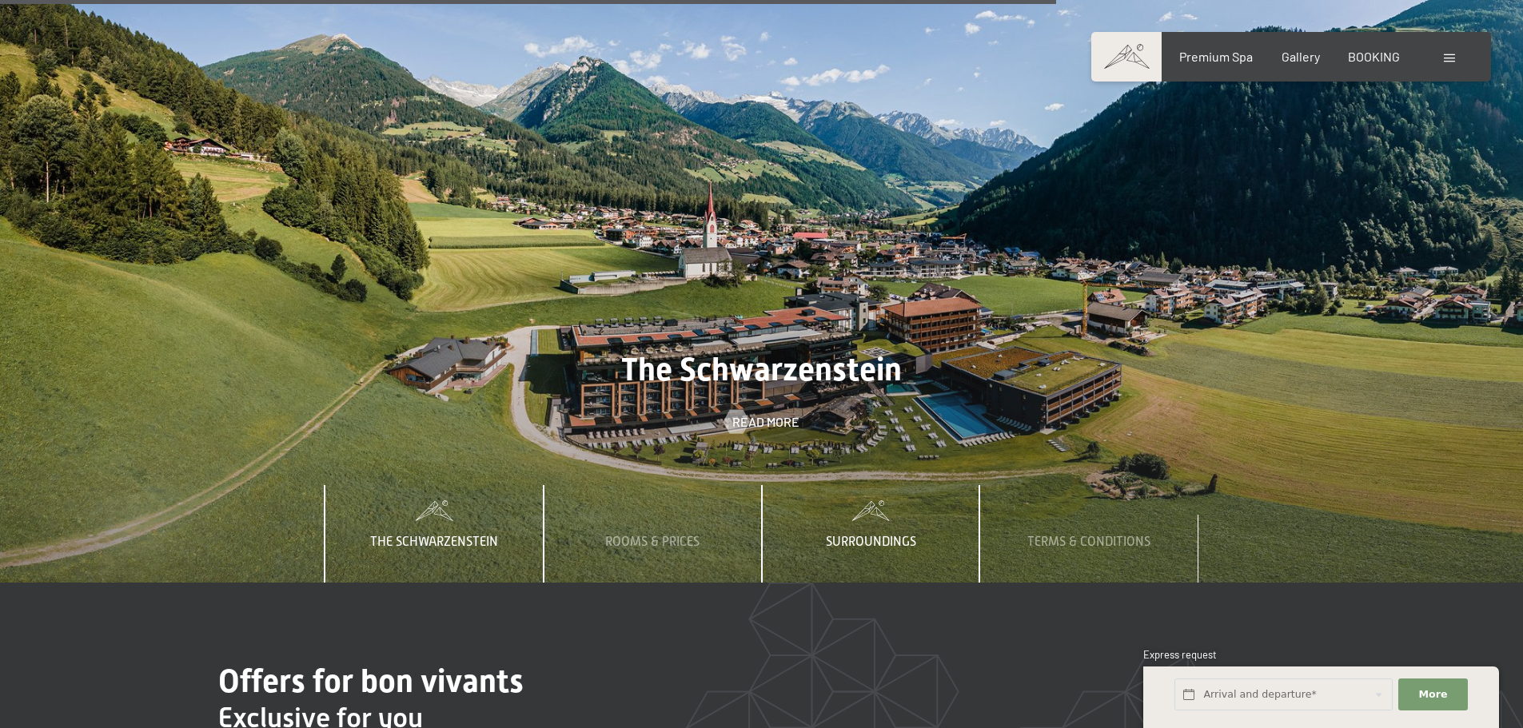
click at [883, 535] on span "Surroundings" at bounding box center [871, 542] width 90 height 14
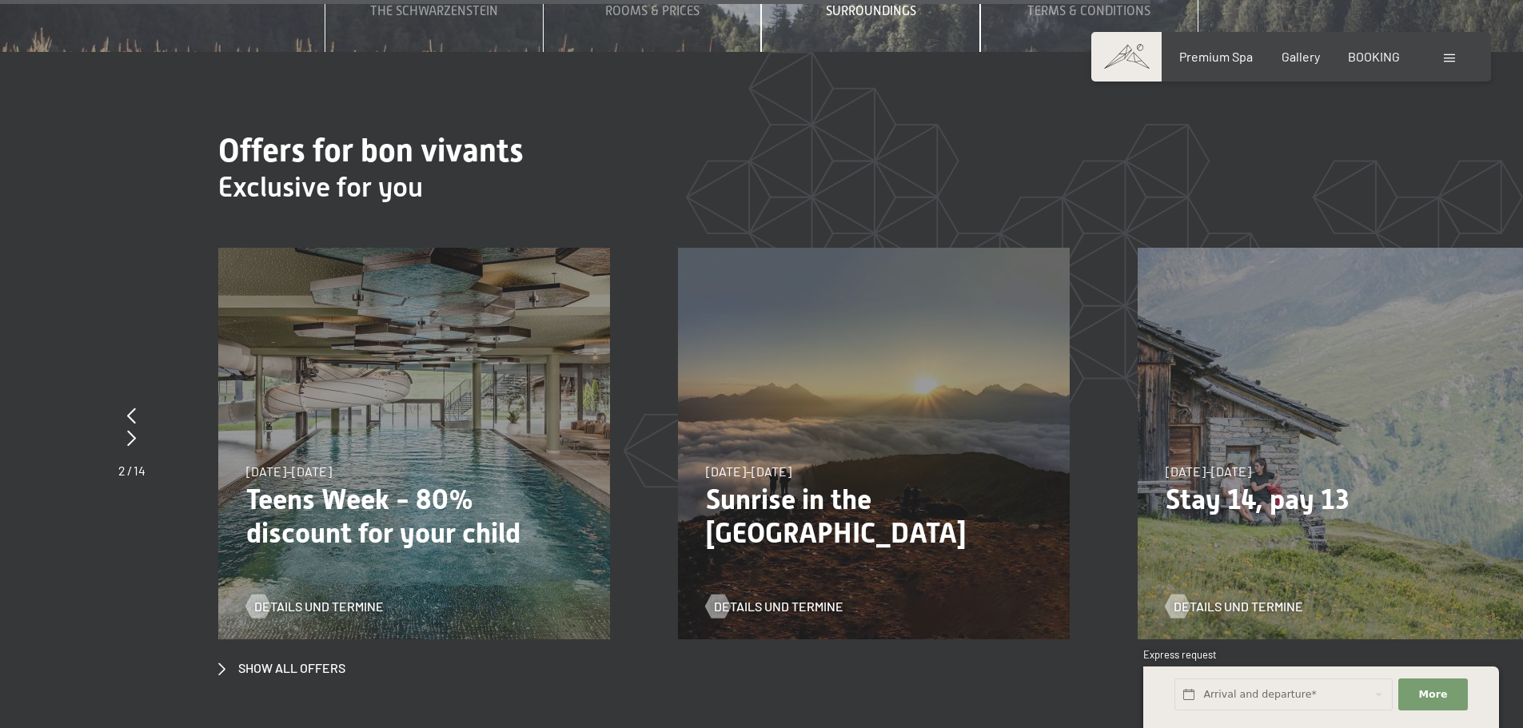
scroll to position [6397, 0]
